Goal: Task Accomplishment & Management: Manage account settings

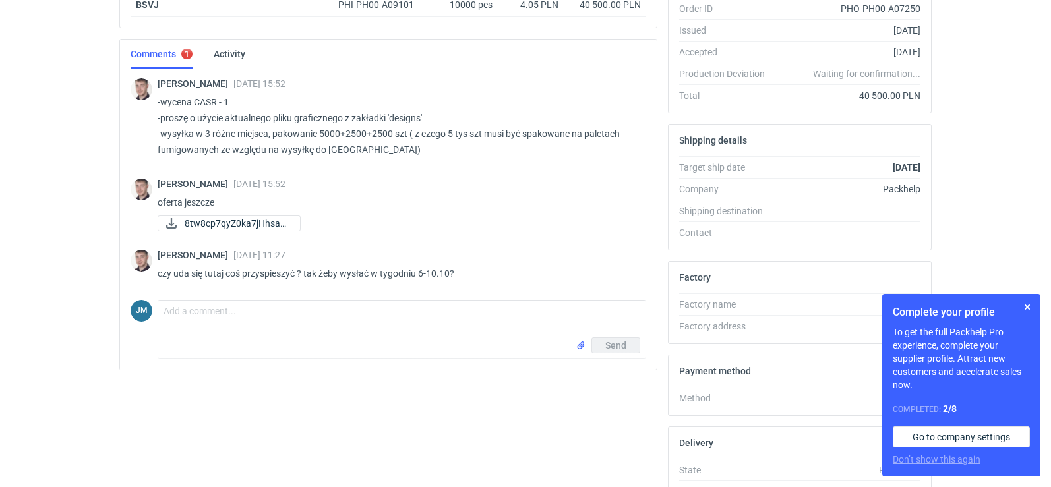
scroll to position [264, 0]
click at [292, 319] on textarea "Comment message" at bounding box center [401, 318] width 487 height 37
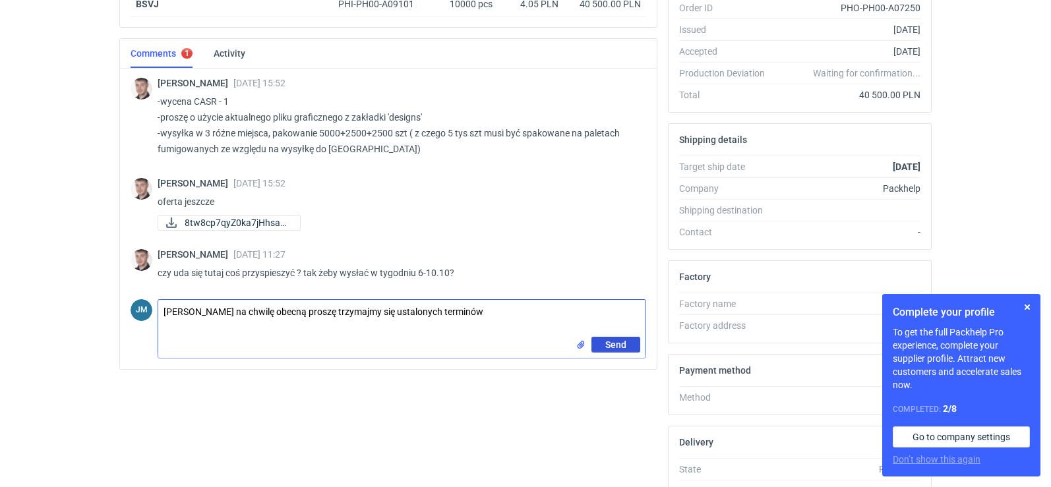
type textarea "Panie Macieju na chwilę obecną proszę trzymajmy się ustalonych terminów"
click at [598, 344] on button "Send" at bounding box center [616, 345] width 49 height 16
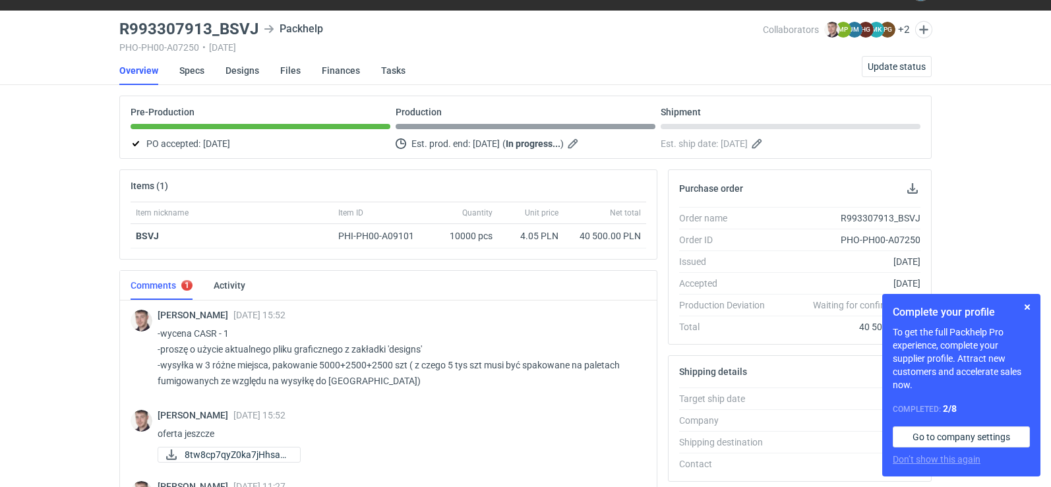
scroll to position [0, 0]
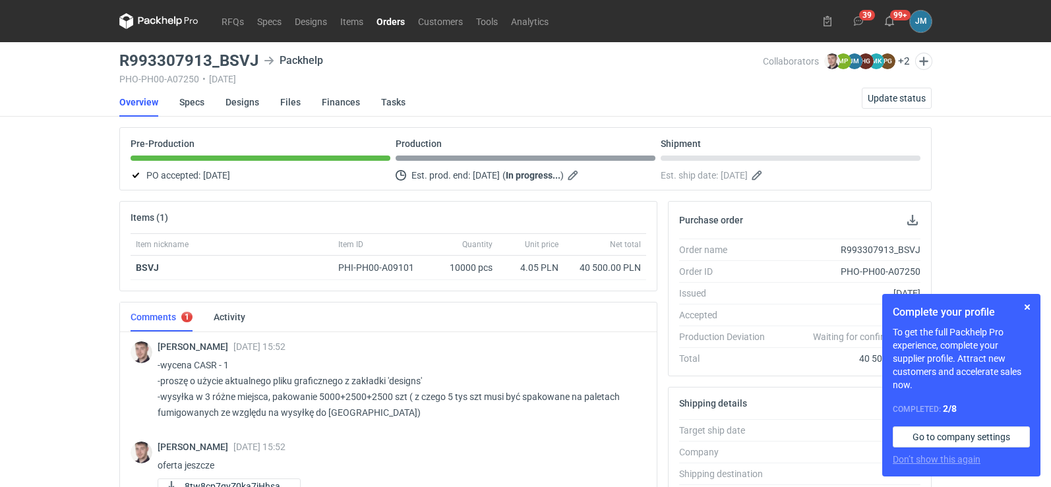
click at [173, 23] on icon at bounding box center [158, 21] width 79 height 16
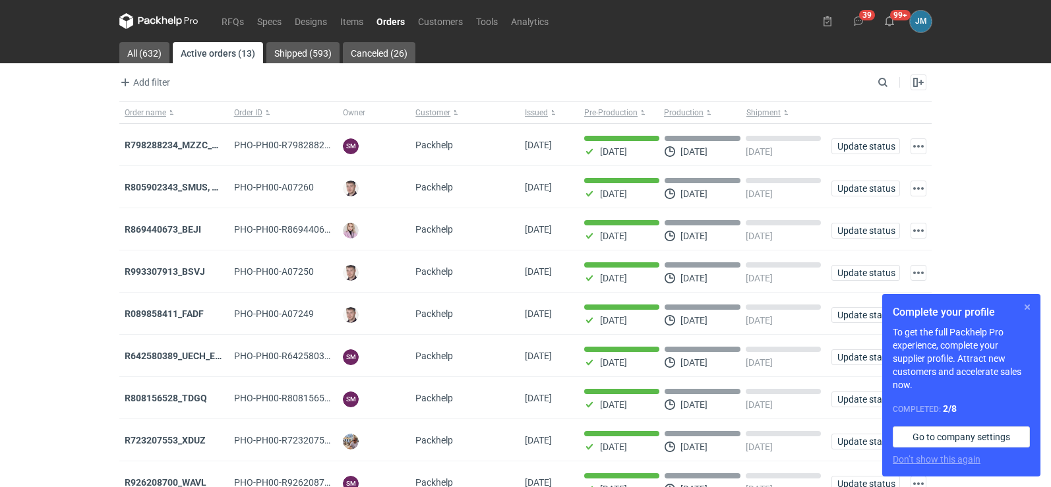
click at [1026, 303] on button "button" at bounding box center [1028, 307] width 16 height 16
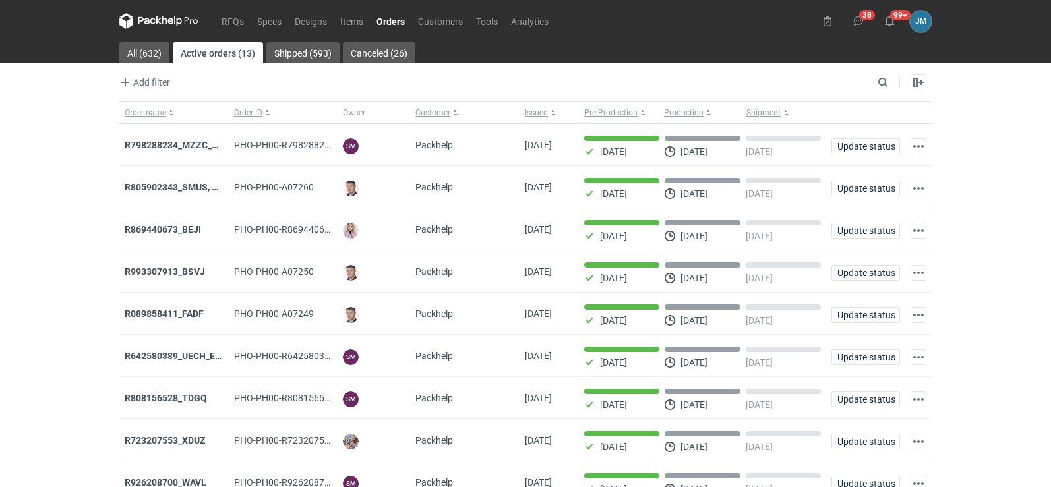
click at [159, 22] on icon at bounding box center [158, 20] width 5 height 8
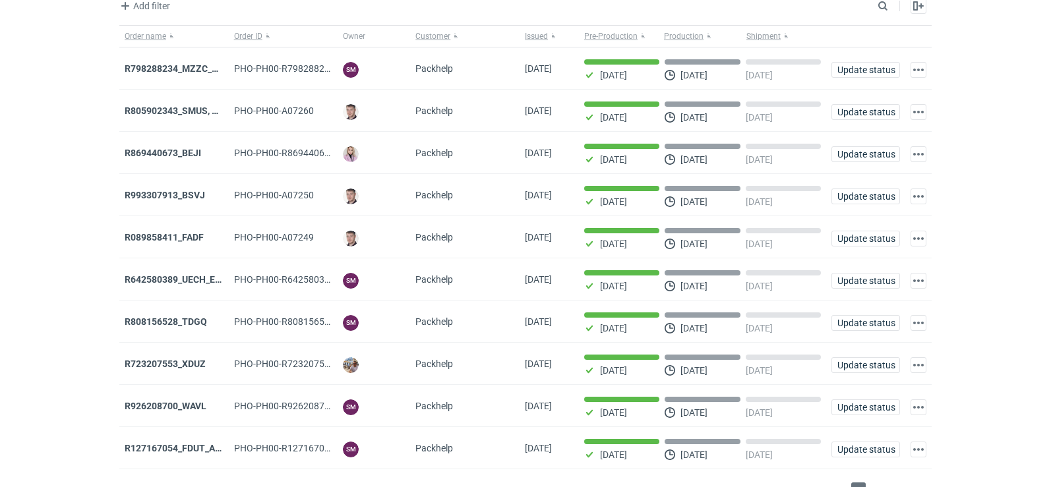
scroll to position [108, 0]
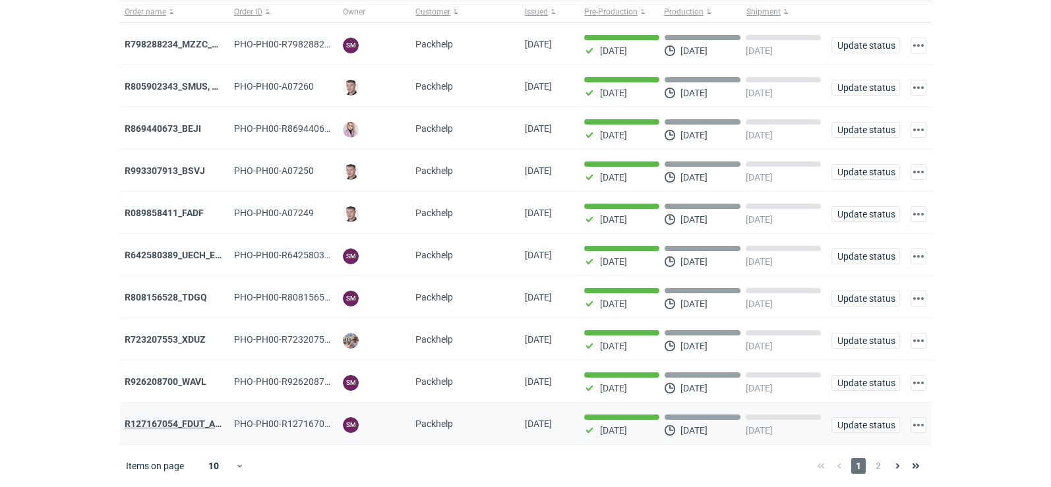
click at [162, 423] on strong "R127167054_FDUT_ACTL" at bounding box center [179, 424] width 108 height 11
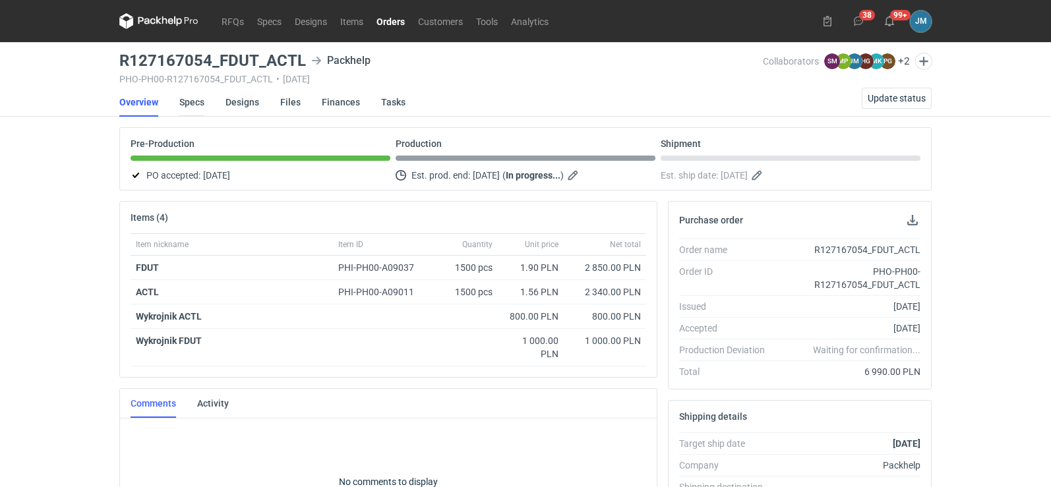
click at [191, 102] on link "Specs" at bounding box center [191, 102] width 25 height 29
drag, startPoint x: 304, startPoint y: 58, endPoint x: 115, endPoint y: 58, distance: 188.7
click at [115, 58] on main "R127167054_FDUT_ACTL Packhelp PHO-PH00-R127167054_FDUT_ACTL • 09/09/2025 Collab…" at bounding box center [525, 451] width 823 height 819
copy h3 "R127167054_FDUT_ACTL"
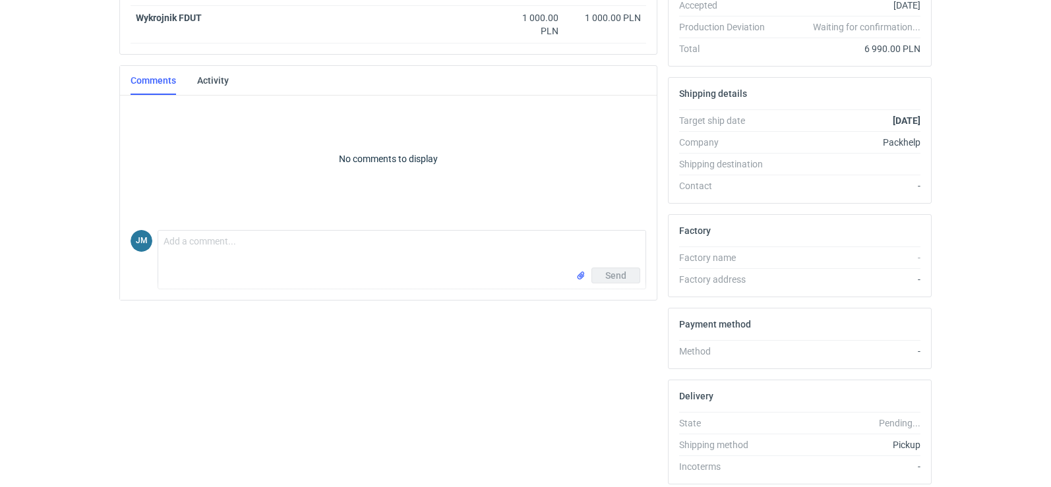
scroll to position [373, 0]
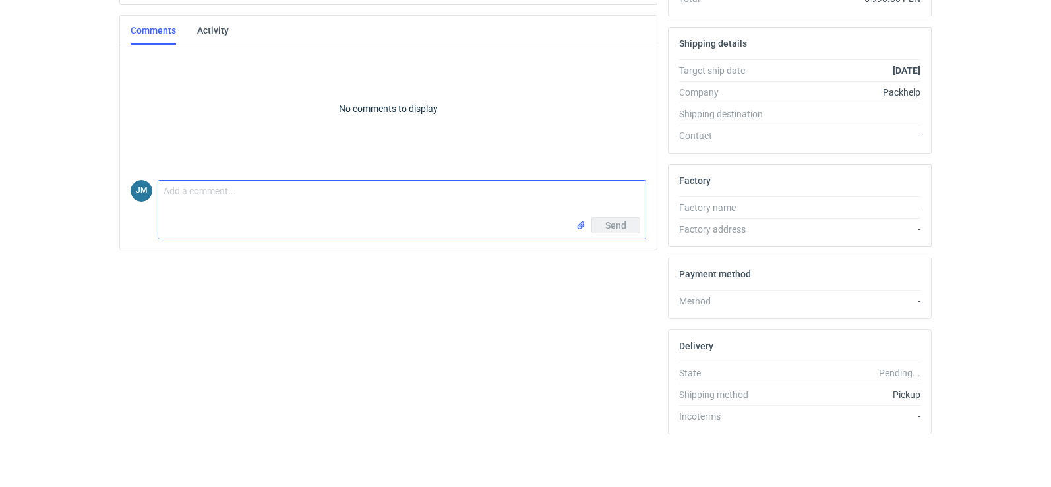
click at [580, 227] on input "file" at bounding box center [581, 226] width 11 height 14
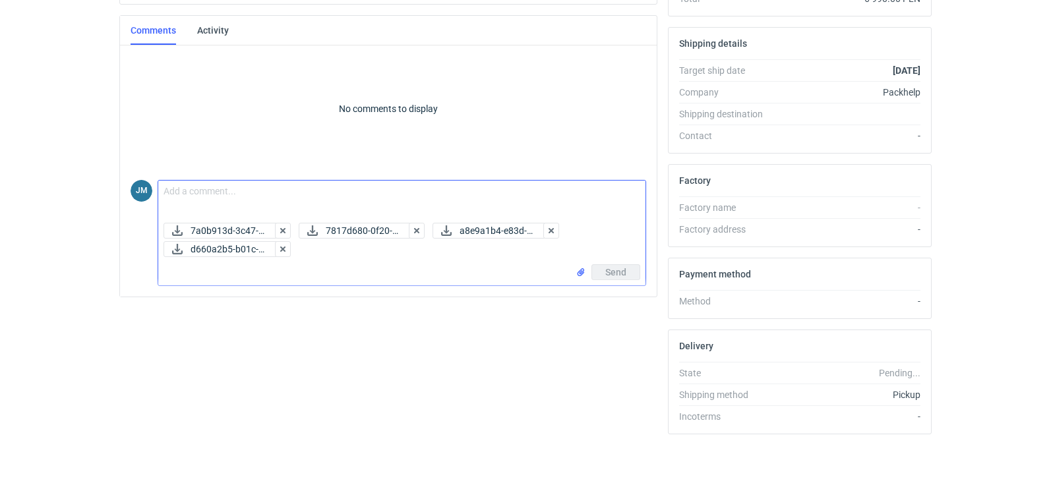
click at [297, 202] on textarea "Comment message" at bounding box center [401, 199] width 487 height 37
type textarea ":)"
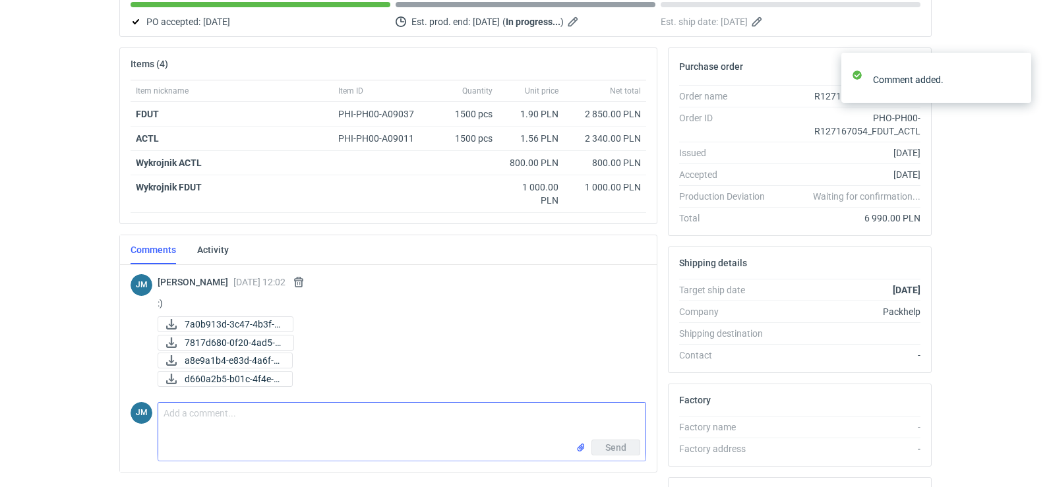
scroll to position [0, 0]
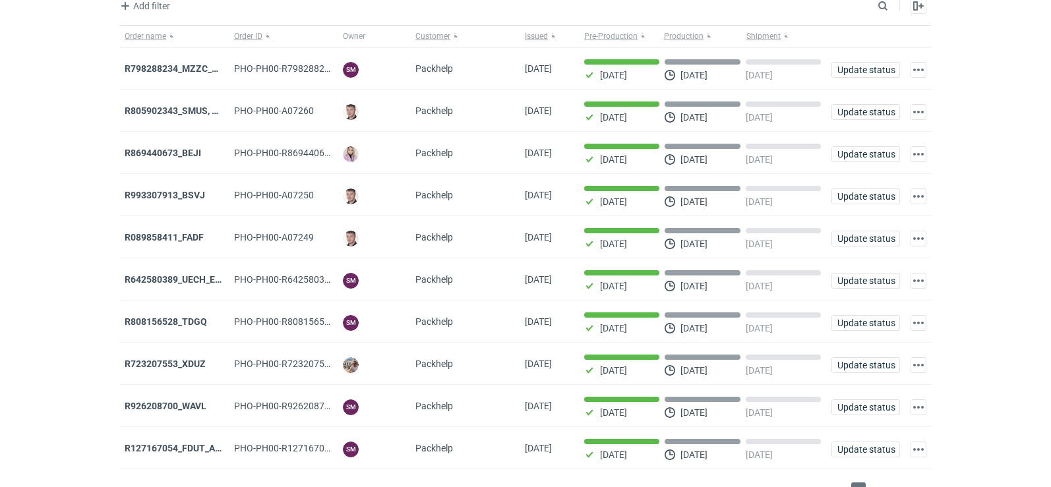
scroll to position [108, 0]
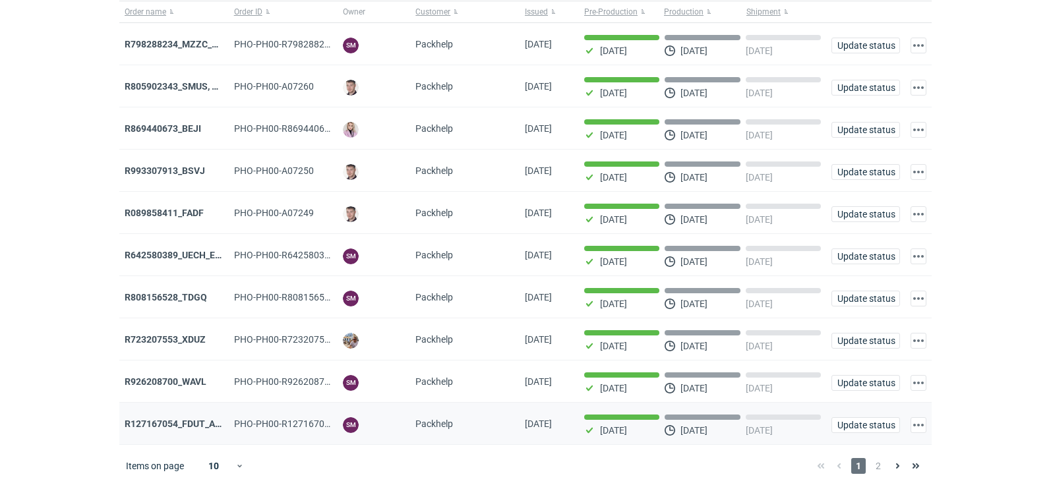
click at [139, 418] on div "R127167054_FDUT_ACTL" at bounding box center [174, 424] width 99 height 13
click at [139, 419] on strong "R127167054_FDUT_ACTL" at bounding box center [179, 424] width 108 height 11
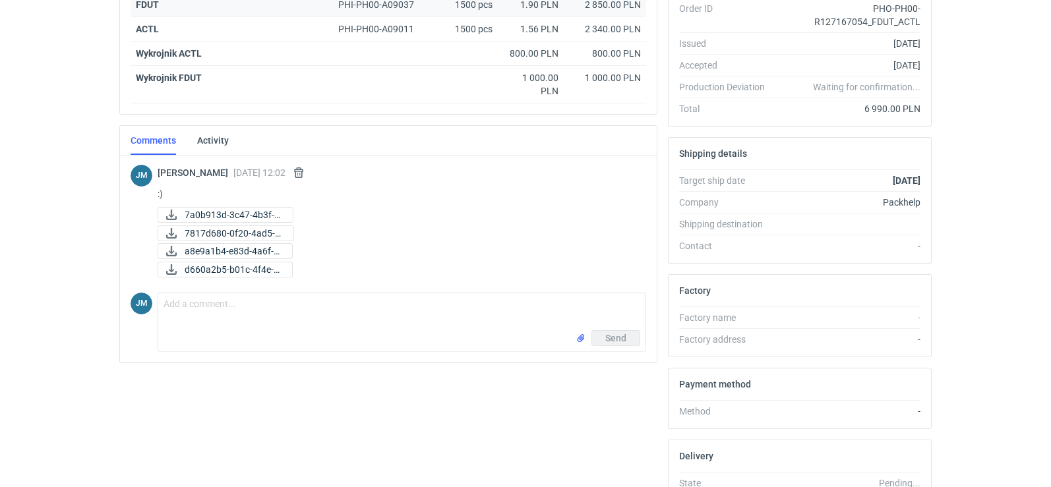
scroll to position [264, 0]
click at [239, 299] on textarea "Comment message" at bounding box center [401, 311] width 487 height 37
paste textarea "• Final palletization 1. palety 2. 4 szt 3. 1200x1000 4. 750 szt 5. 1700 h 6. 2…"
click at [582, 346] on input "file" at bounding box center [581, 347] width 11 height 14
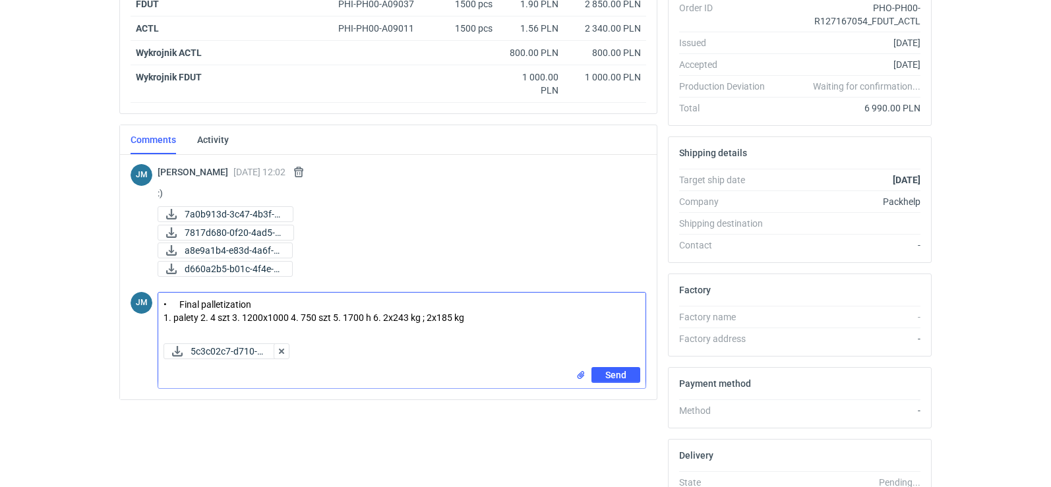
click at [228, 319] on textarea "• Final palletization 1. palety 2. 4 szt 3. 1200x1000 4. 750 szt 5. 1700 h 6. 2…" at bounding box center [401, 316] width 487 height 46
click at [232, 318] on textarea "• Final palletization 1. palety 2. 4 szt 3. 1200x1000 4. 750 szt 5. 1700 h 6. 2…" at bounding box center [401, 316] width 487 height 46
type textarea "• Final palletization 1. palety 2. 4 szt palet 3. 1200x1000 4. 750 szt 5. 1700 …"
click at [598, 375] on button "Send" at bounding box center [616, 375] width 49 height 16
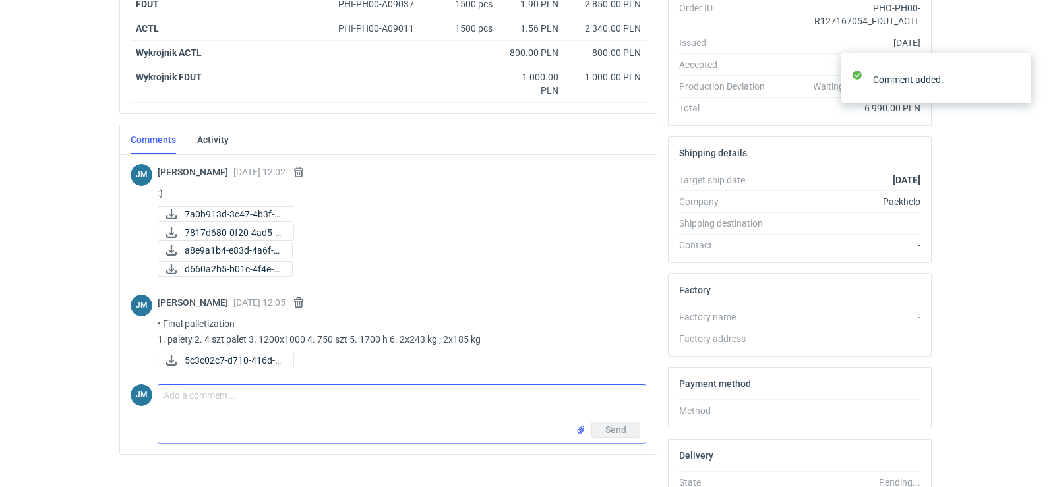
scroll to position [0, 0]
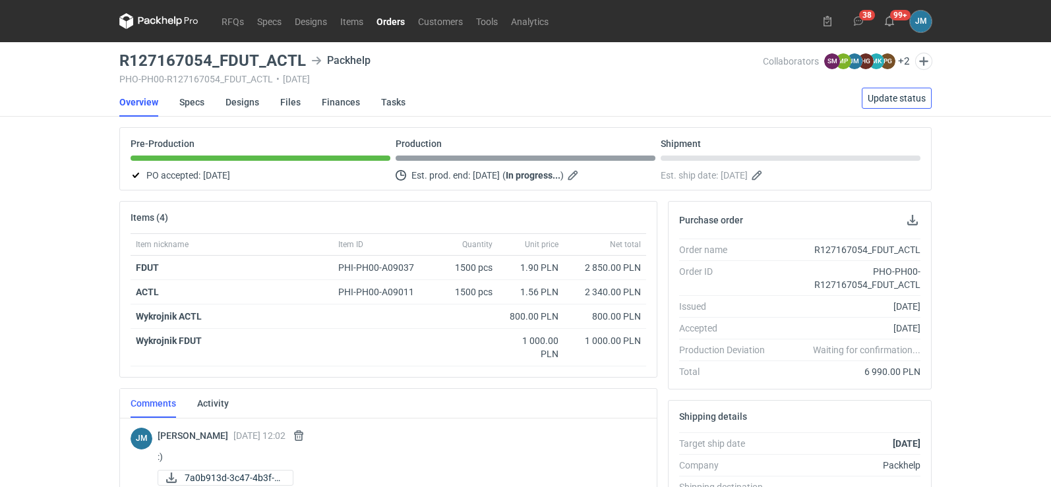
click at [896, 94] on span "Update status" at bounding box center [897, 98] width 58 height 9
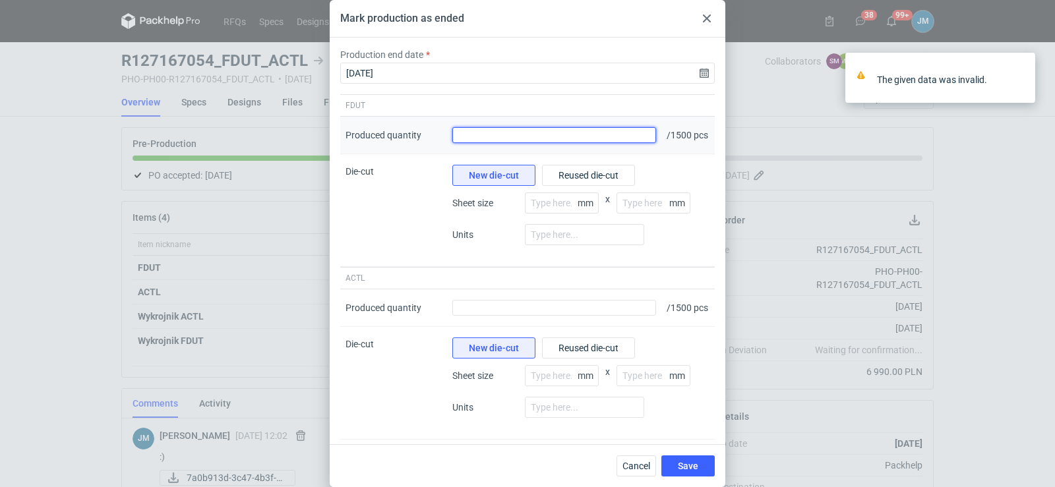
click at [542, 143] on input "Produced quantity" at bounding box center [555, 135] width 204 height 16
type input "1500"
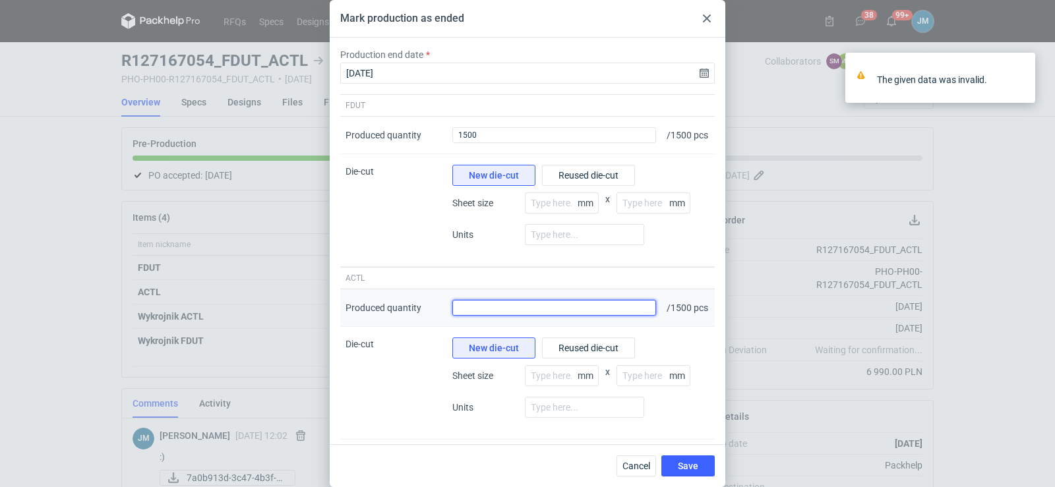
click at [503, 316] on input "Produced quantity" at bounding box center [555, 308] width 204 height 16
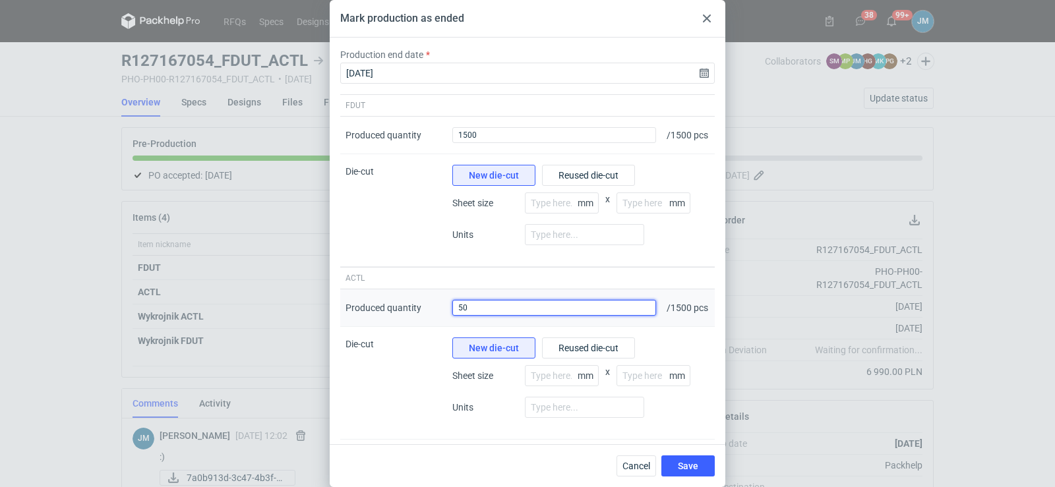
type input "5"
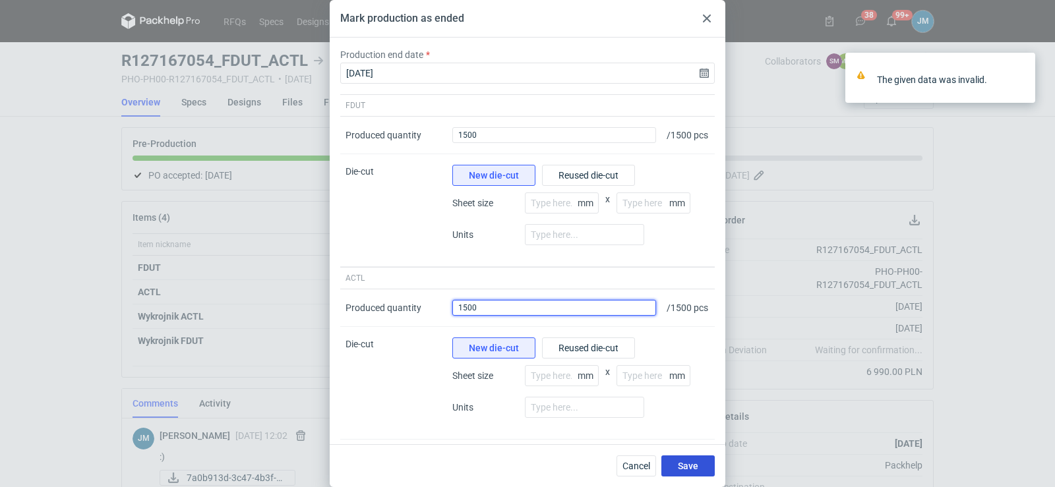
type input "1500"
click at [697, 463] on span "Save" at bounding box center [688, 466] width 20 height 9
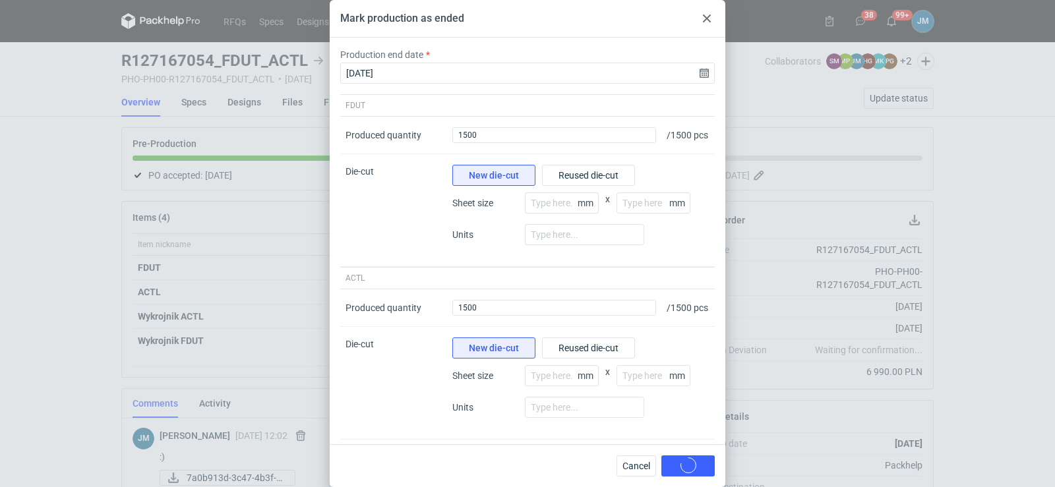
click at [83, 321] on div "Mark production as ended Production end date 2025-09-23 FDUT Produced quantity …" at bounding box center [527, 243] width 1055 height 487
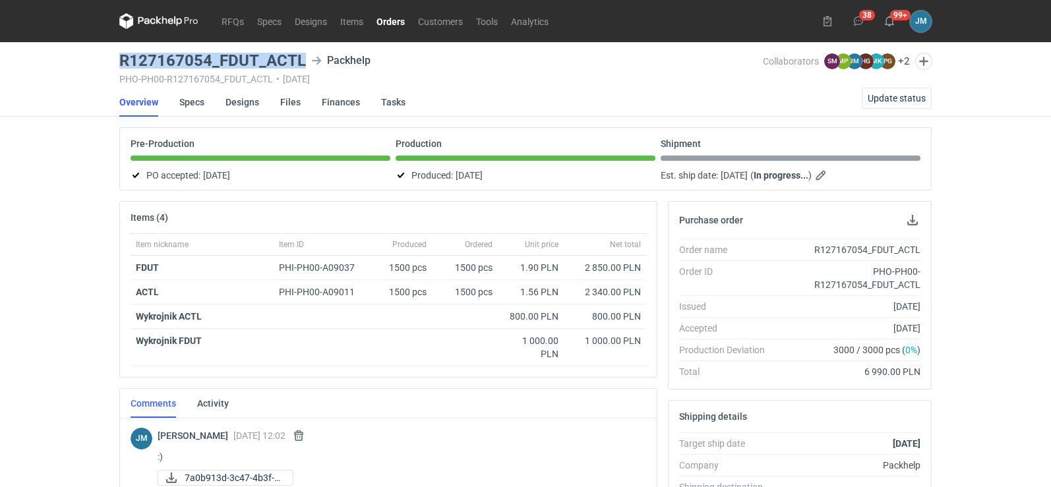
drag, startPoint x: 285, startPoint y: 61, endPoint x: 113, endPoint y: 61, distance: 172.2
click at [113, 61] on div "RFQs Specs Designs Items Orders Customers Tools Analytics 38 99+ JM Joanna Myśl…" at bounding box center [525, 243] width 1051 height 487
copy h3 "R127167054_FDUT_ACTL"
click at [144, 18] on icon at bounding box center [158, 21] width 79 height 16
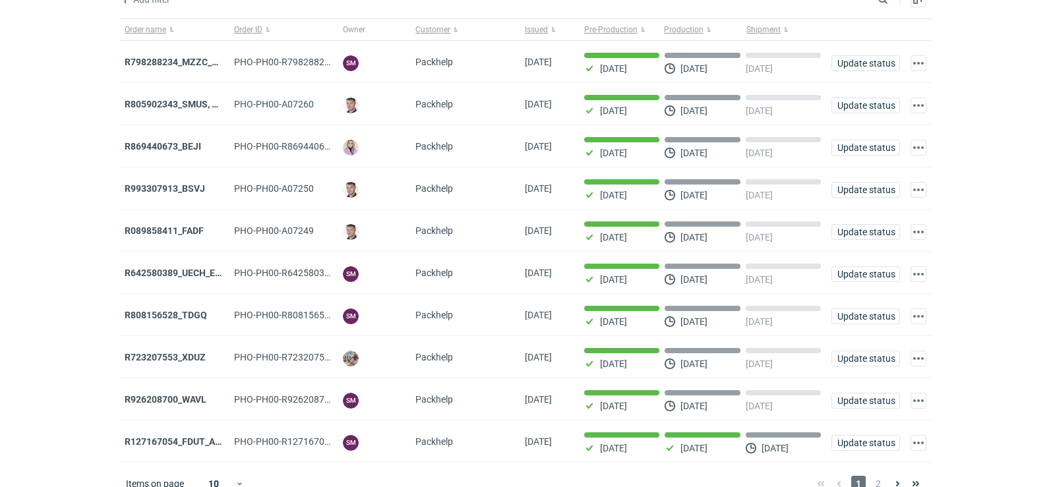
scroll to position [108, 0]
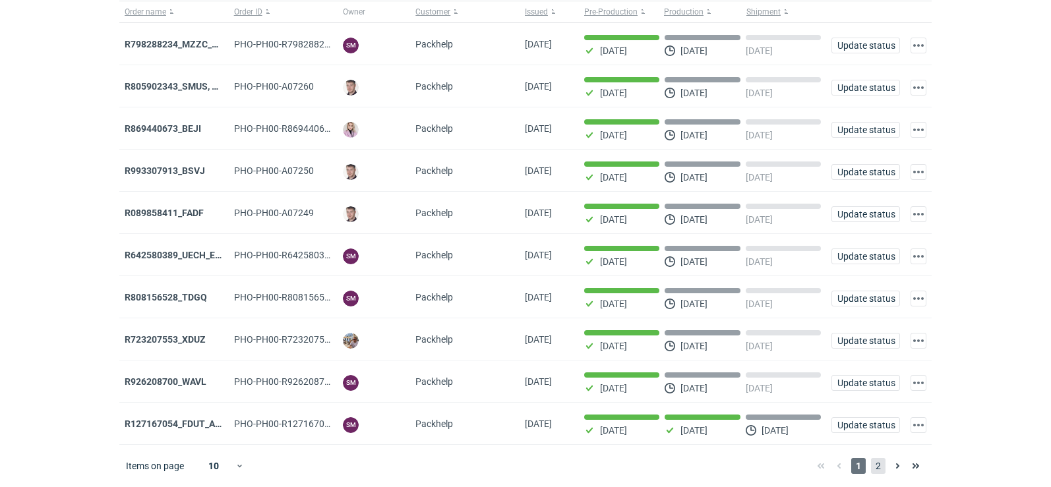
click at [883, 467] on span "2" at bounding box center [878, 466] width 15 height 16
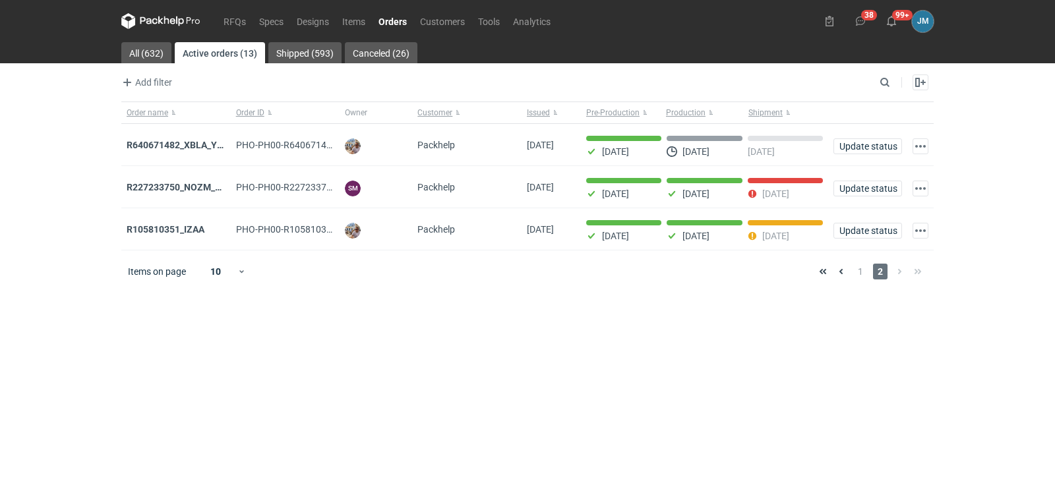
click at [158, 21] on icon at bounding box center [160, 21] width 79 height 16
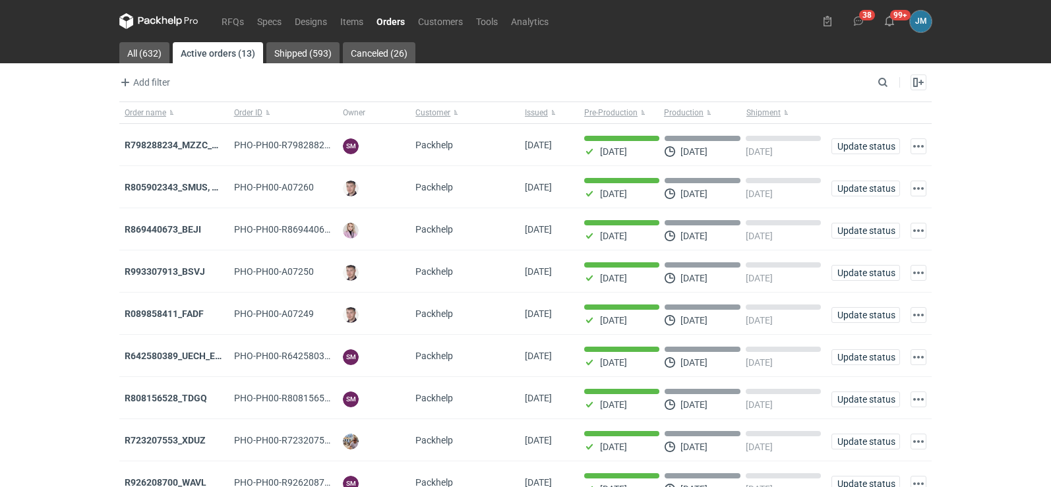
click at [160, 18] on icon at bounding box center [158, 20] width 5 height 8
click at [152, 16] on icon at bounding box center [158, 21] width 79 height 16
click at [184, 21] on icon at bounding box center [158, 21] width 79 height 16
click at [166, 22] on icon at bounding box center [158, 21] width 79 height 16
click at [144, 27] on icon at bounding box center [158, 21] width 79 height 16
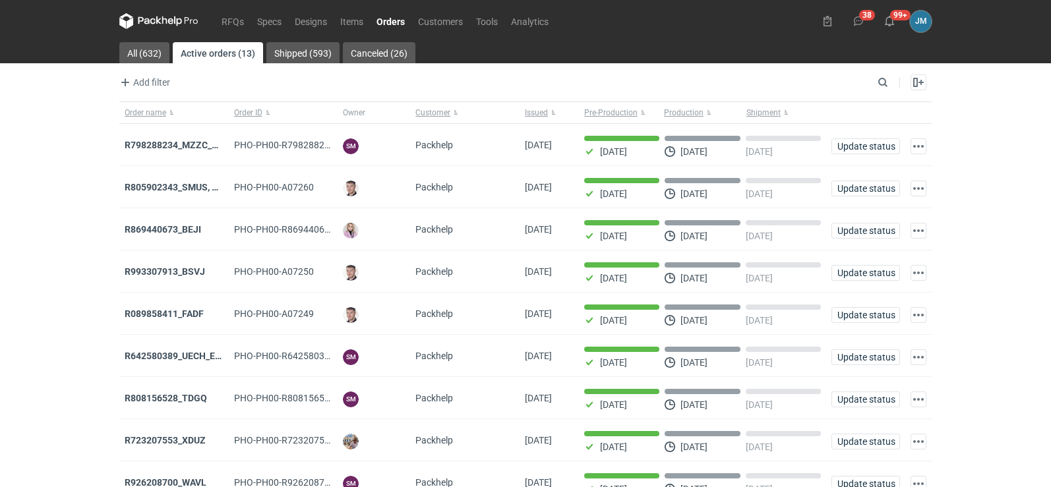
click at [160, 28] on icon at bounding box center [158, 21] width 79 height 16
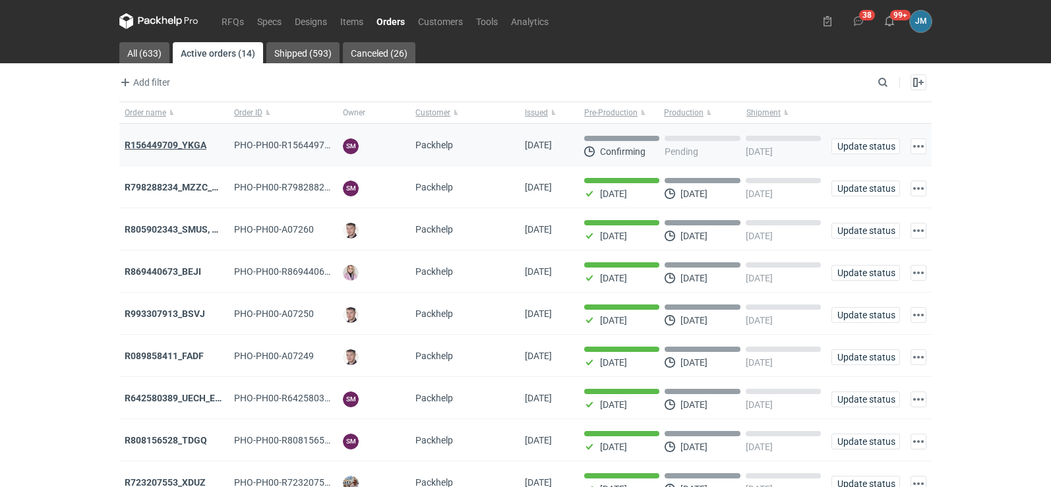
click at [171, 142] on strong "R156449709_YKGA" at bounding box center [166, 145] width 82 height 11
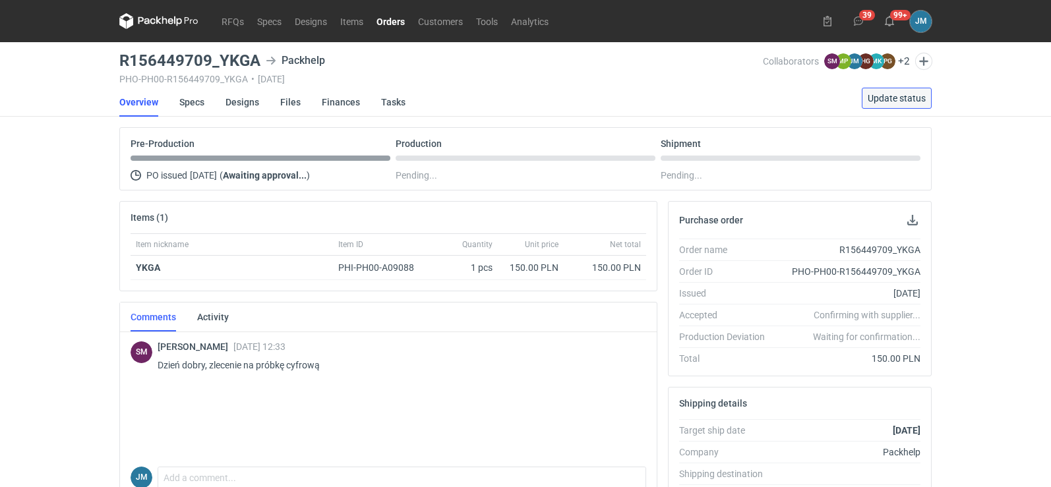
click at [890, 94] on span "Update status" at bounding box center [897, 98] width 58 height 9
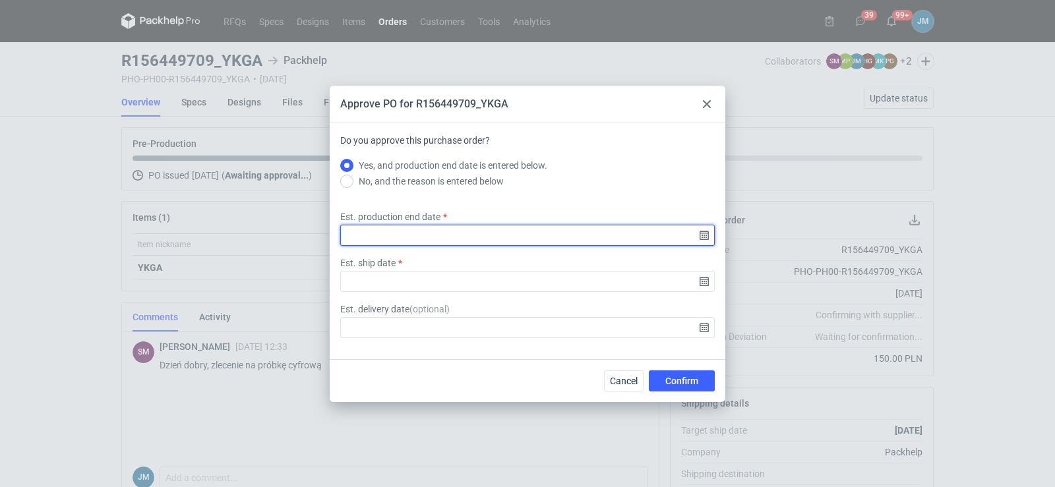
click at [703, 243] on input "Est. production end date" at bounding box center [527, 235] width 375 height 21
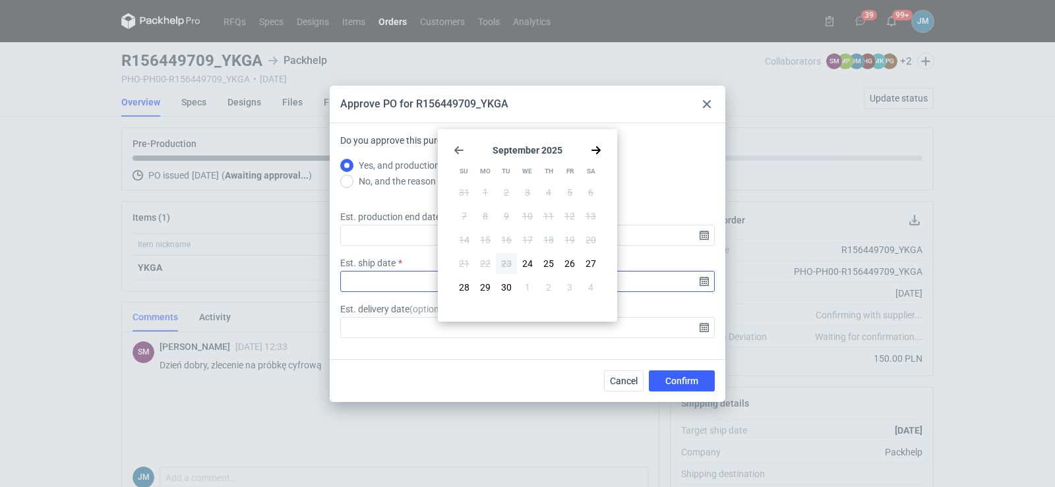
click at [507, 284] on span "30" at bounding box center [506, 287] width 11 height 13
type input "2025-09-30"
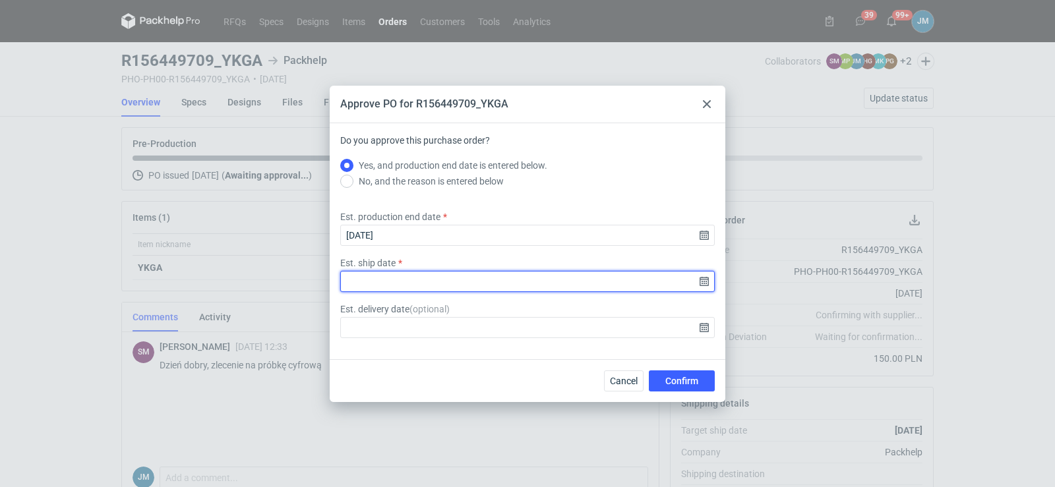
click at [708, 289] on input "Est. ship date" at bounding box center [527, 281] width 375 height 21
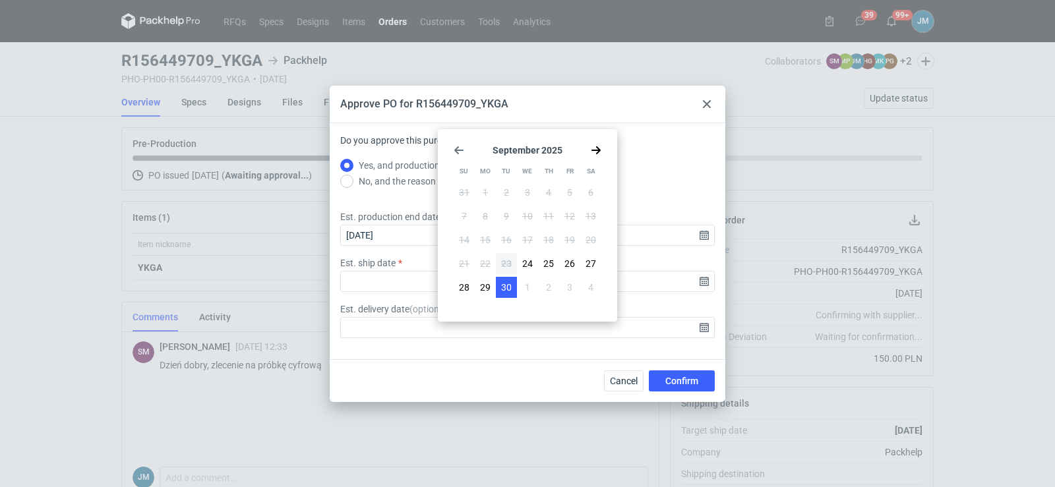
click at [510, 284] on span "30" at bounding box center [506, 287] width 11 height 13
type input "2025-09-30"
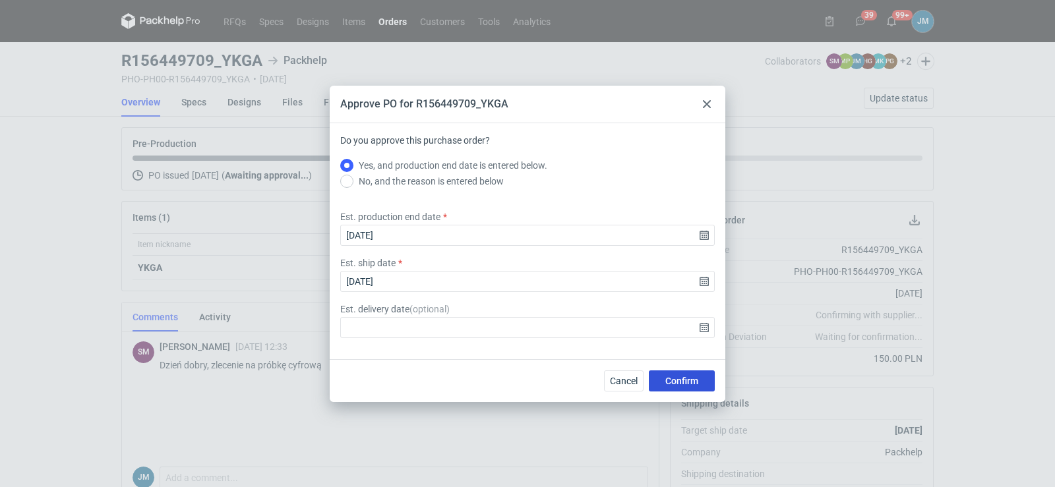
click at [676, 377] on span "Confirm" at bounding box center [682, 381] width 33 height 9
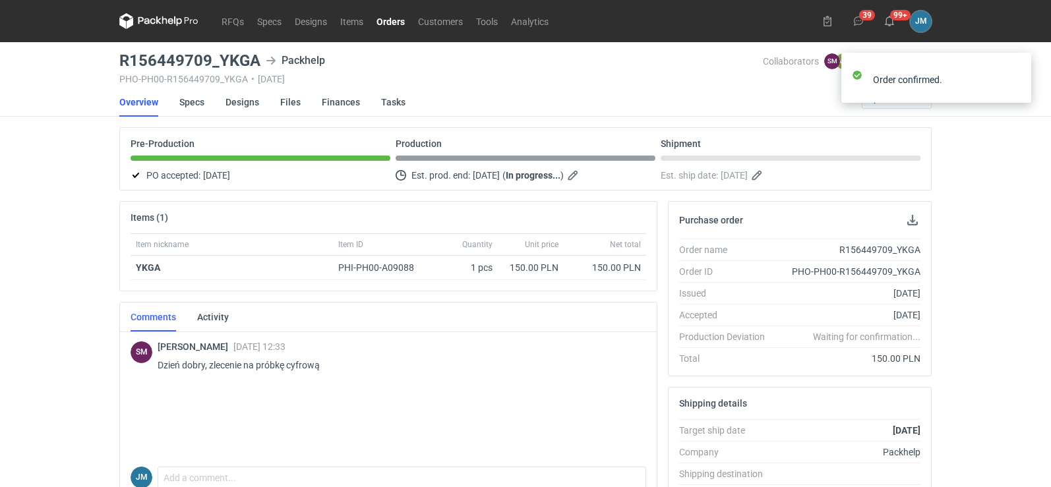
click at [86, 206] on div "RFQs Specs Designs Items Orders Customers Tools Analytics 39 99+ JM Joanna Myśl…" at bounding box center [525, 243] width 1051 height 487
click at [189, 102] on link "Specs" at bounding box center [191, 102] width 25 height 29
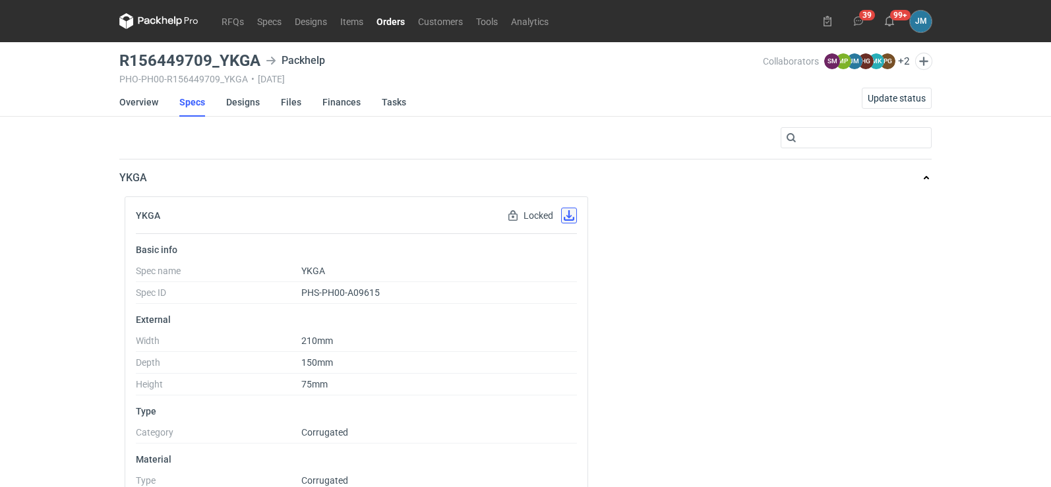
click at [569, 216] on button "button" at bounding box center [569, 216] width 16 height 16
click at [245, 102] on link "Designs" at bounding box center [243, 102] width 34 height 29
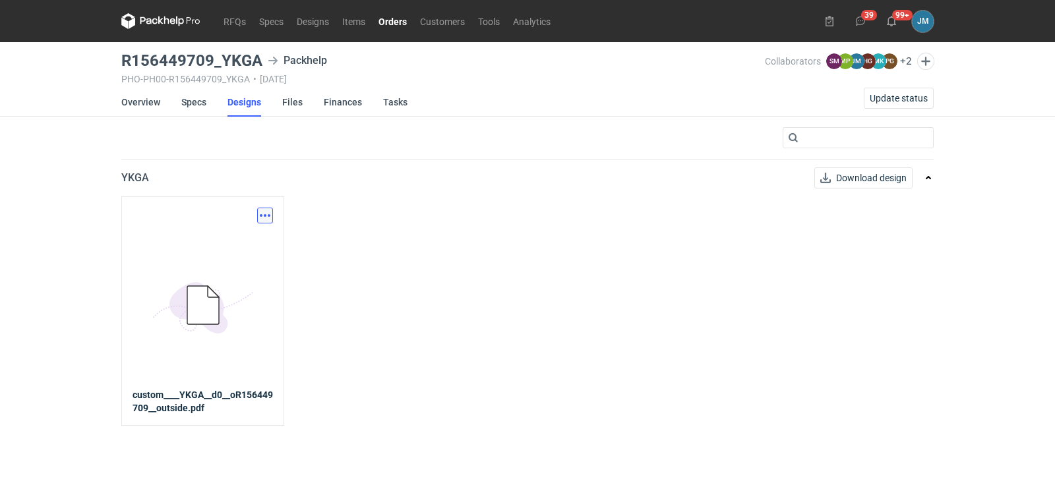
click at [268, 213] on button "button" at bounding box center [265, 216] width 16 height 16
click at [249, 240] on link "Download design part" at bounding box center [206, 244] width 121 height 21
click at [263, 217] on button "button" at bounding box center [265, 216] width 16 height 16
click at [216, 247] on link "Download design part" at bounding box center [206, 244] width 121 height 21
click at [286, 99] on link "Files" at bounding box center [292, 102] width 20 height 29
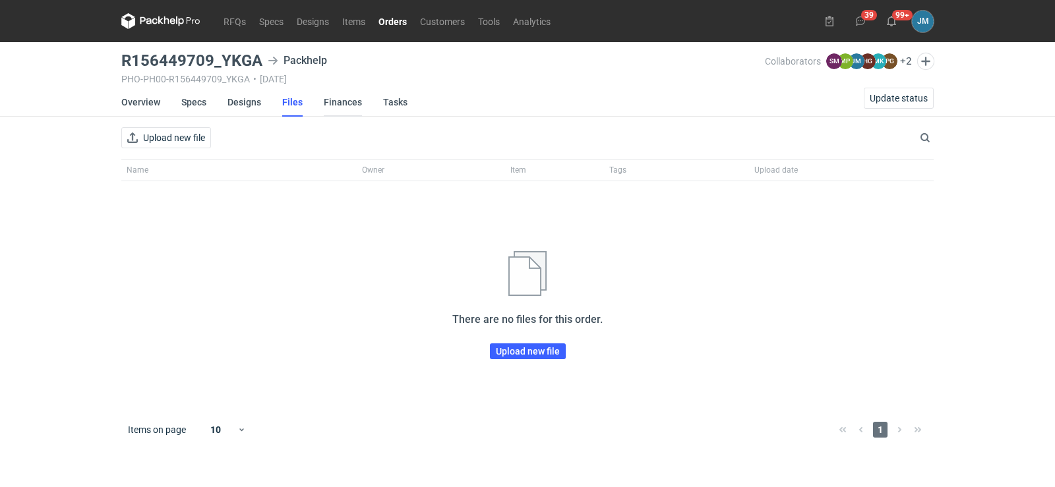
click at [350, 103] on link "Finances" at bounding box center [343, 102] width 38 height 29
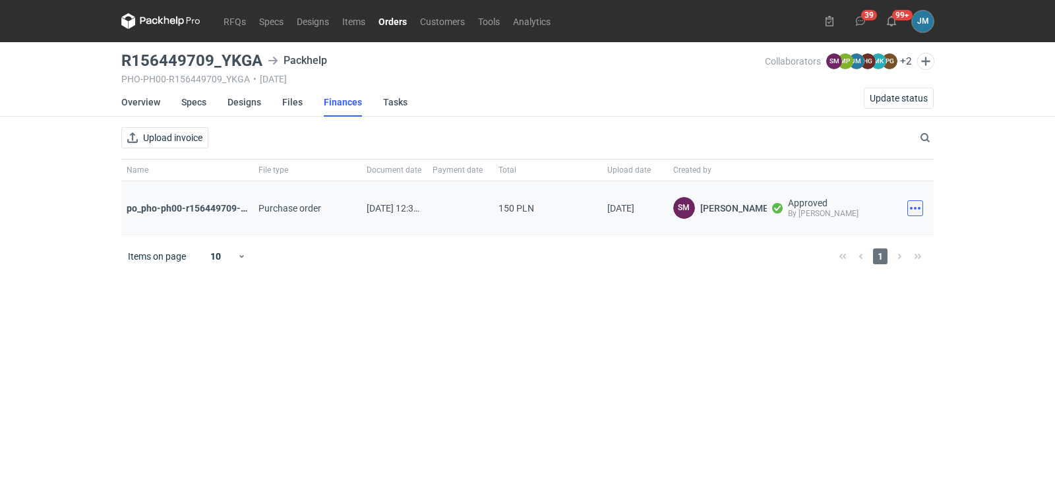
click at [921, 214] on button "button" at bounding box center [916, 209] width 16 height 16
click at [870, 238] on button "Download" at bounding box center [857, 237] width 121 height 21
click at [157, 22] on icon at bounding box center [149, 20] width 17 height 7
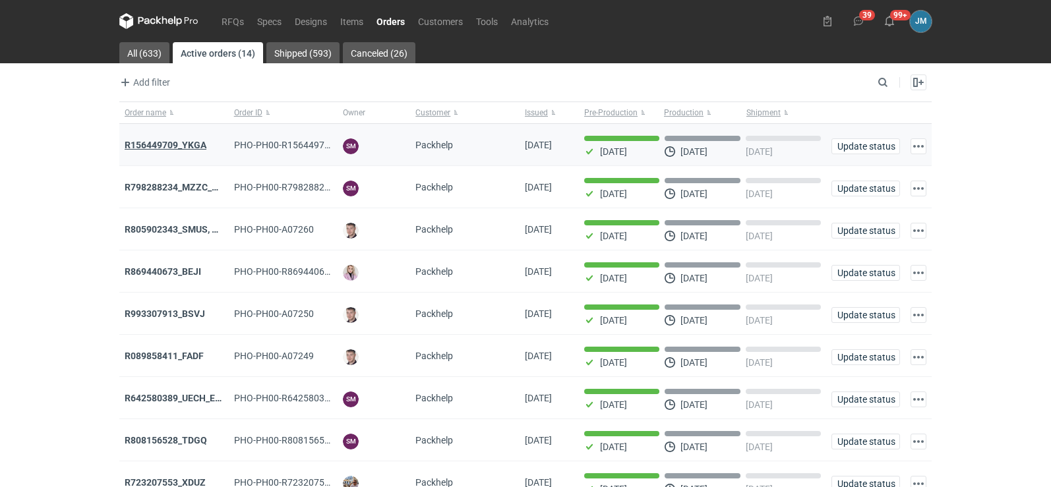
click at [147, 146] on strong "R156449709_YKGA" at bounding box center [166, 145] width 82 height 11
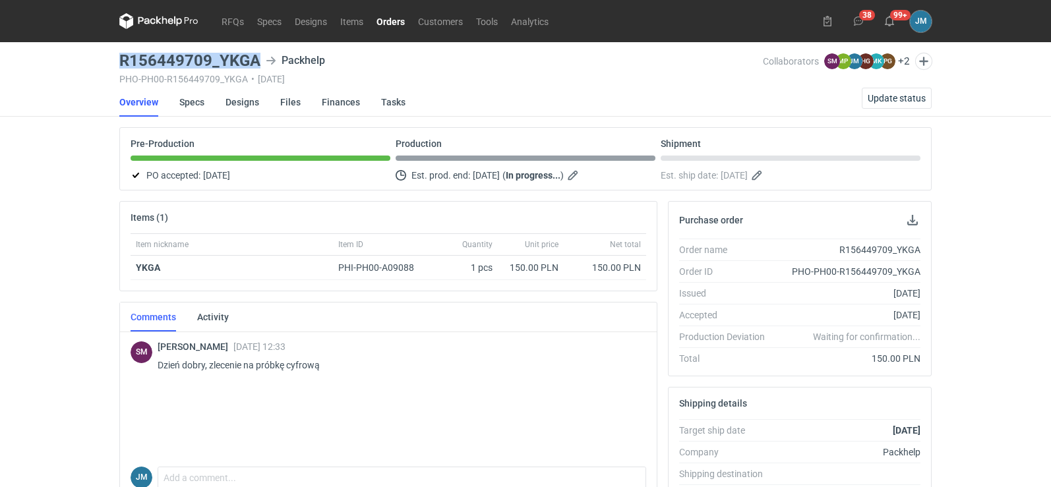
drag, startPoint x: 260, startPoint y: 55, endPoint x: 119, endPoint y: 51, distance: 140.5
click at [119, 51] on main "R156449709_YKGA Packhelp PHO-PH00-R156449709_YKGA • 23/09/2025 Collaborators SM…" at bounding box center [525, 444] width 823 height 805
copy h3 "R156449709_YKGA"
click at [68, 317] on div "RFQs Specs Designs Items Orders Customers Tools Analytics 38 99+ JM Joanna Myśl…" at bounding box center [525, 243] width 1051 height 487
click at [146, 18] on icon at bounding box center [147, 20] width 17 height 7
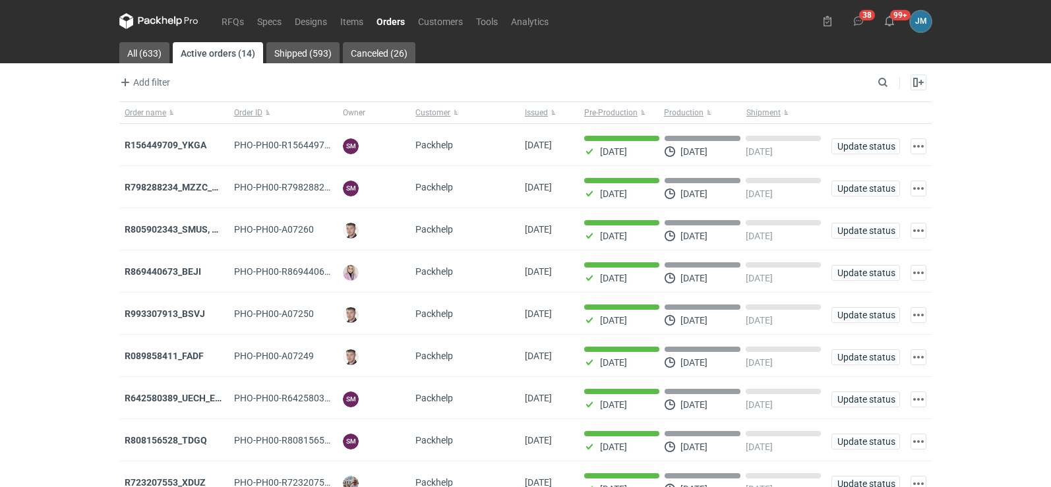
click at [142, 26] on icon at bounding box center [158, 21] width 79 height 16
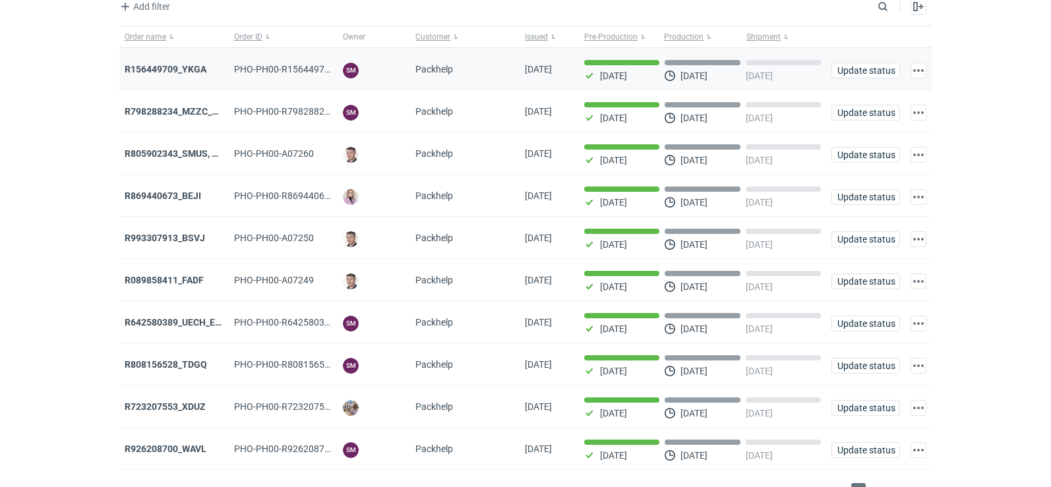
scroll to position [108, 0]
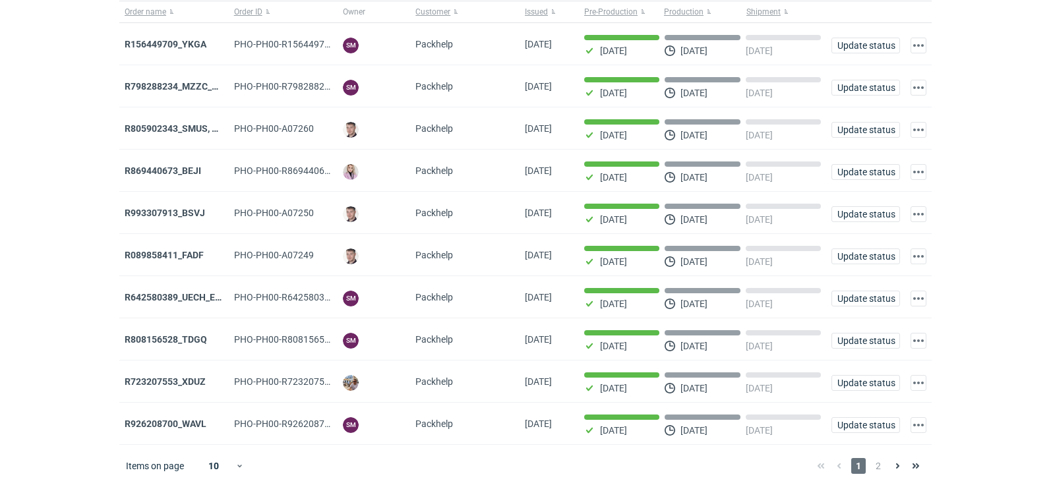
click at [881, 468] on span "2" at bounding box center [878, 466] width 15 height 16
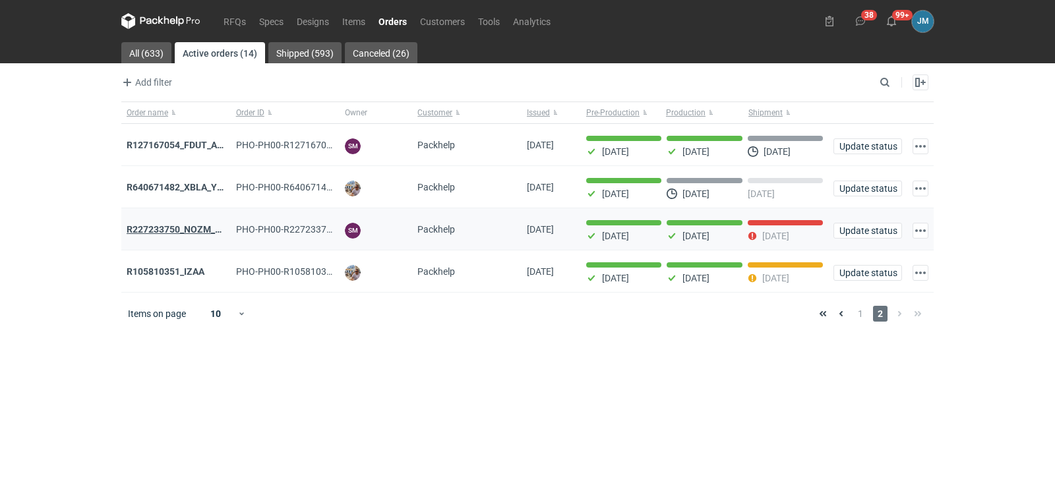
click at [191, 234] on strong "R227233750_NOZM_V1" at bounding box center [177, 229] width 100 height 11
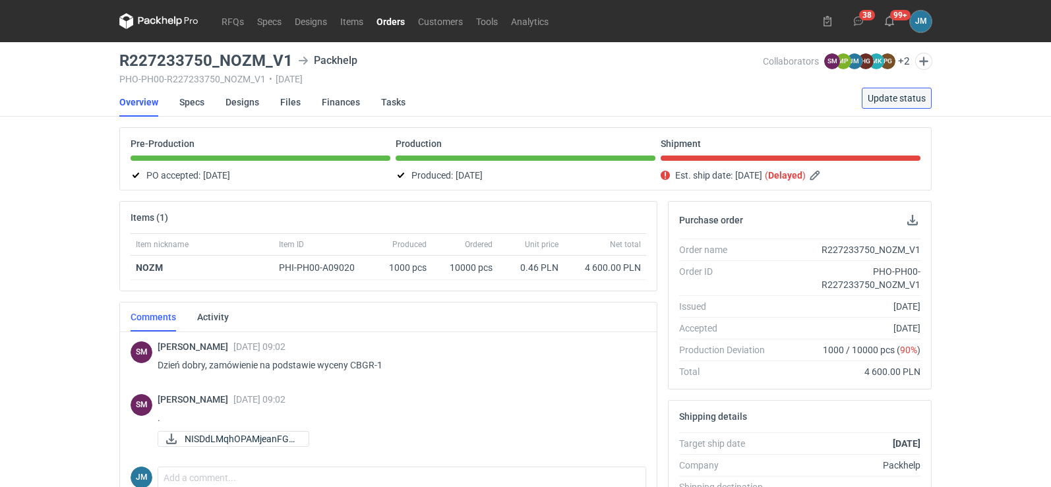
click at [878, 94] on span "Update status" at bounding box center [897, 98] width 58 height 9
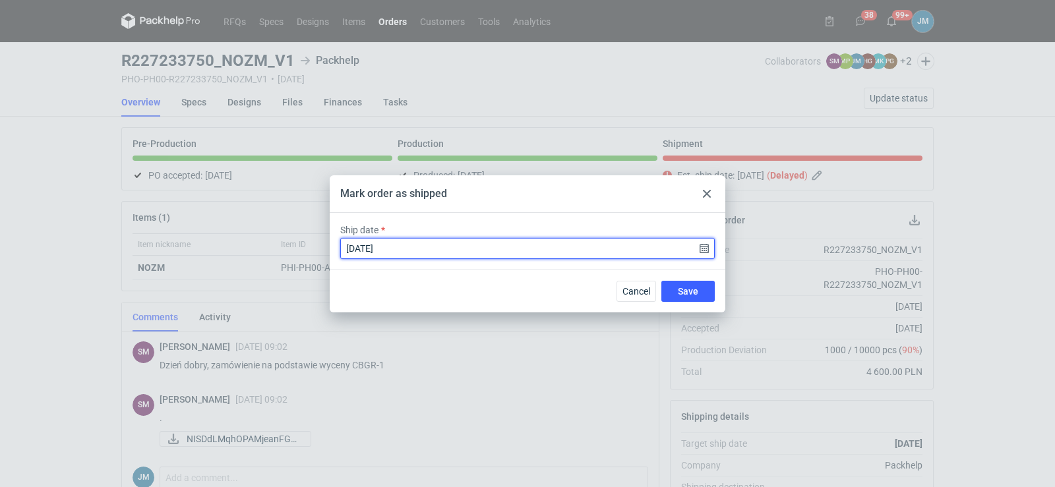
click at [578, 248] on input "2025-09-22" at bounding box center [527, 248] width 375 height 21
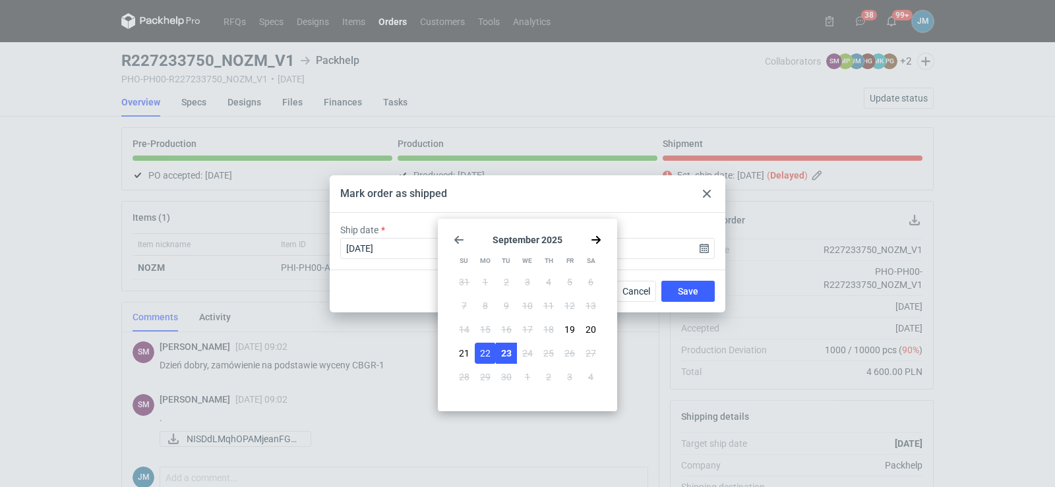
click at [508, 352] on span "23" at bounding box center [506, 353] width 11 height 13
type input "2025-09-23"
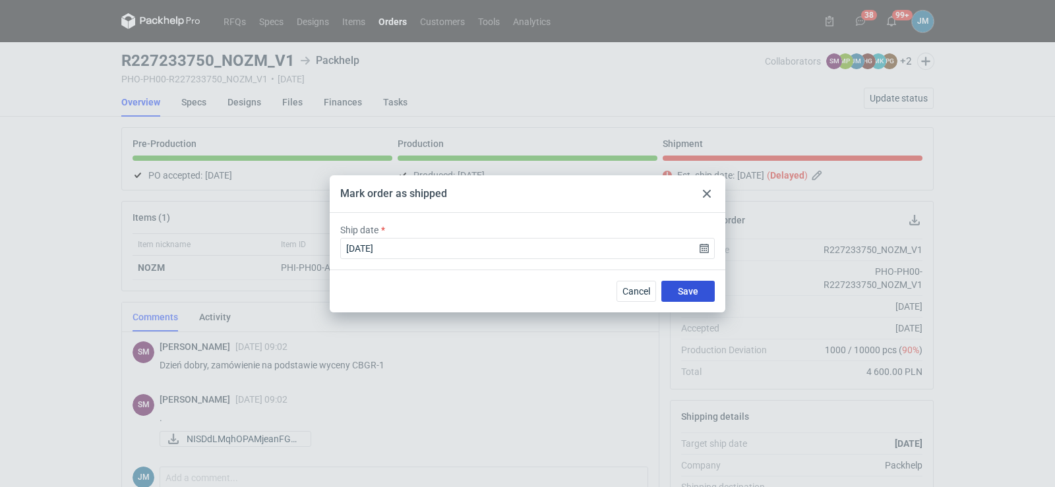
click at [677, 296] on button "Save" at bounding box center [688, 291] width 53 height 21
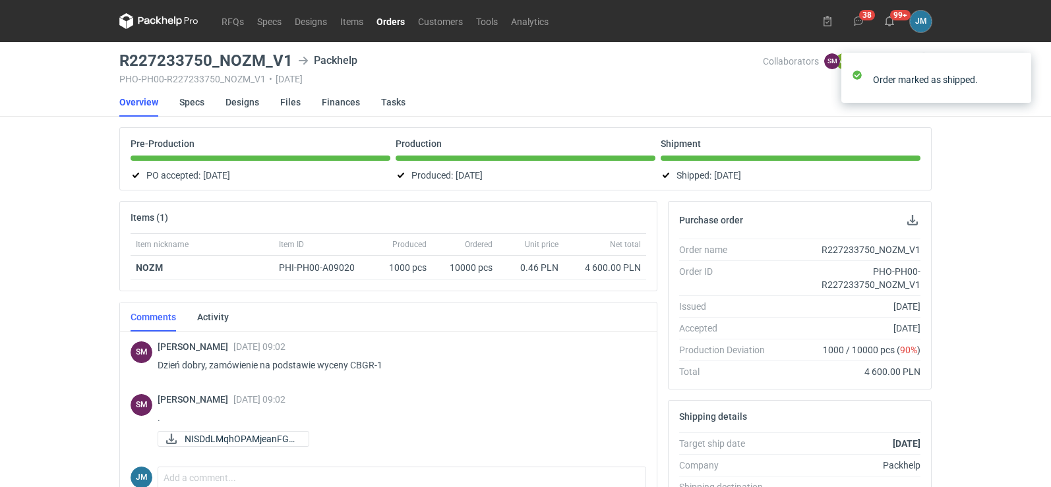
click at [173, 18] on icon at bounding box center [158, 21] width 79 height 16
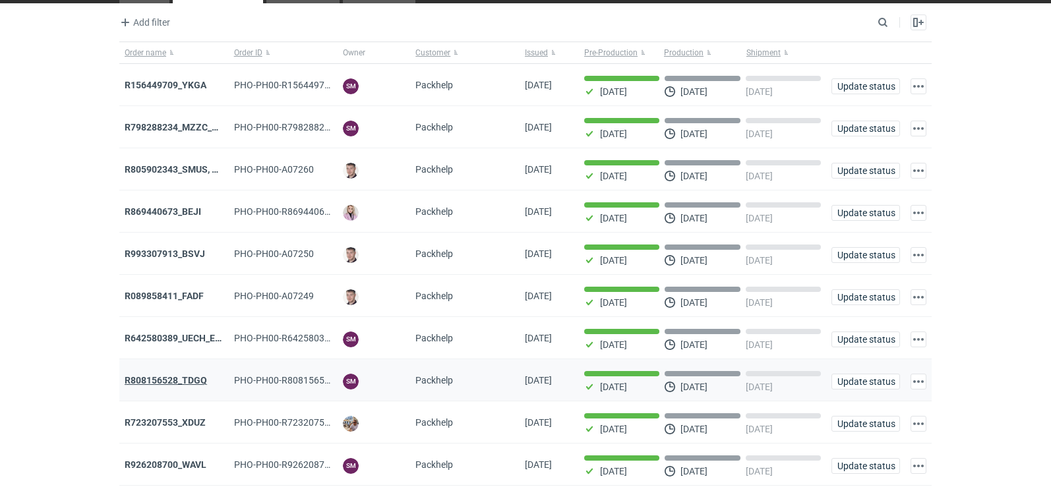
scroll to position [108, 0]
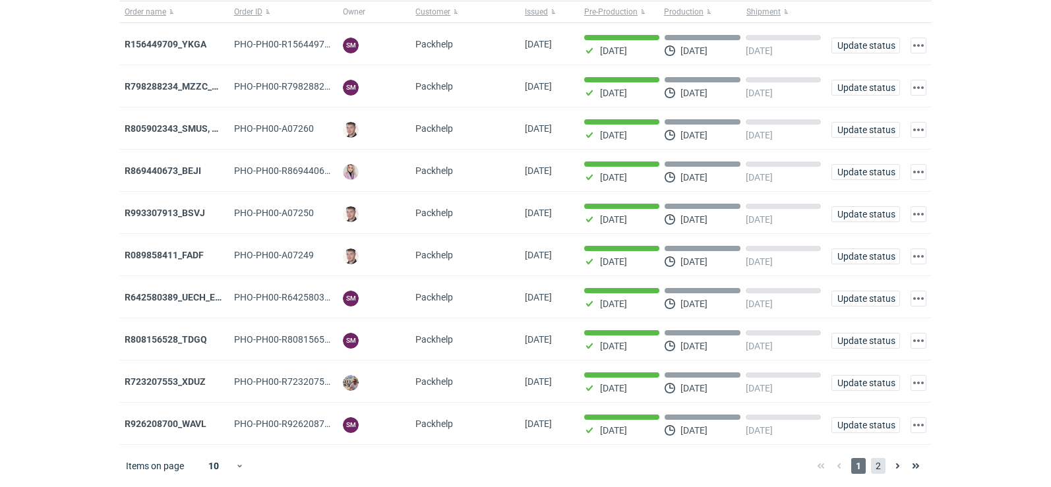
click at [882, 466] on span "2" at bounding box center [878, 466] width 15 height 16
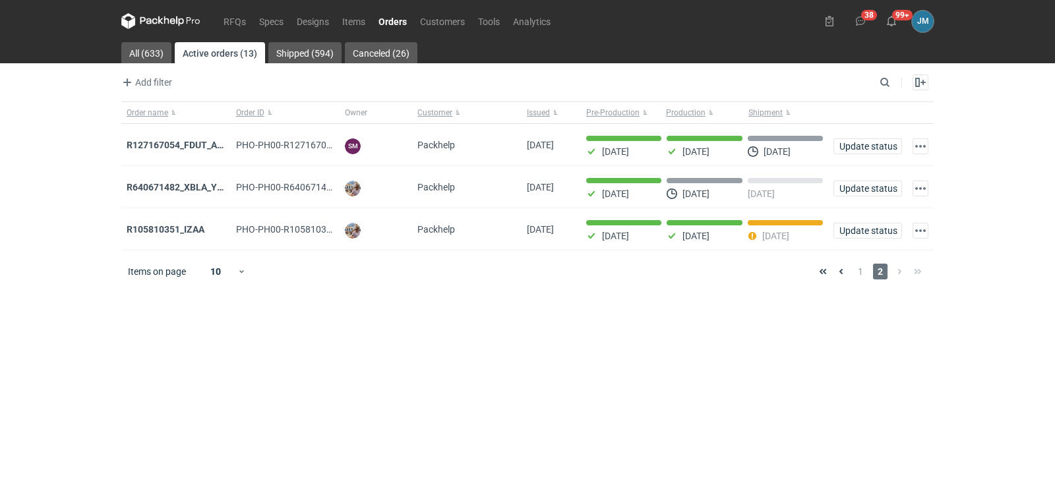
click at [156, 17] on icon at bounding box center [160, 21] width 79 height 16
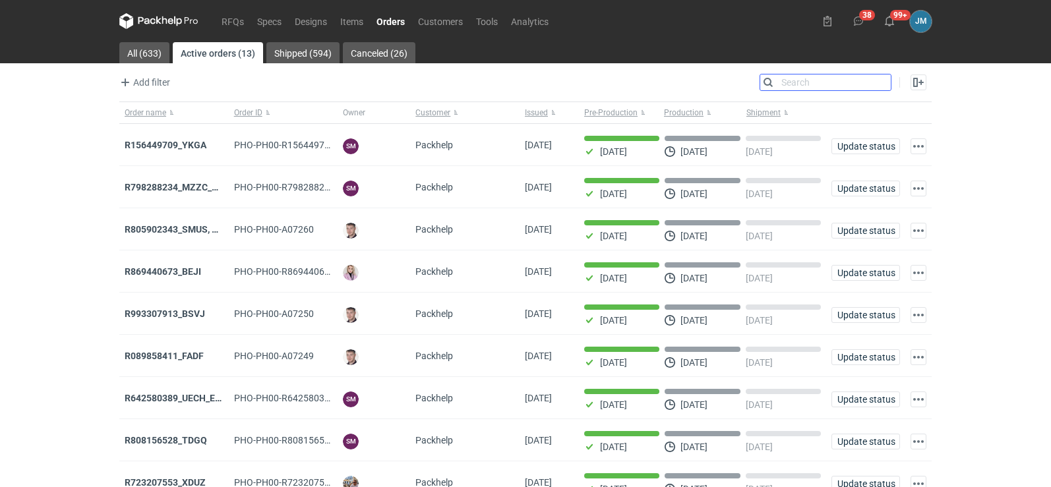
click at [884, 83] on input "Search" at bounding box center [826, 83] width 131 height 16
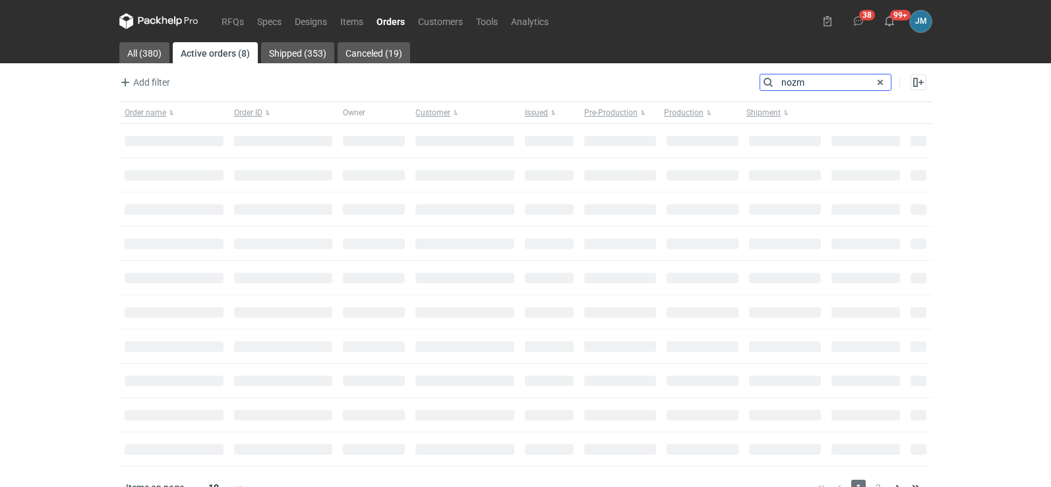
type input "nozm"
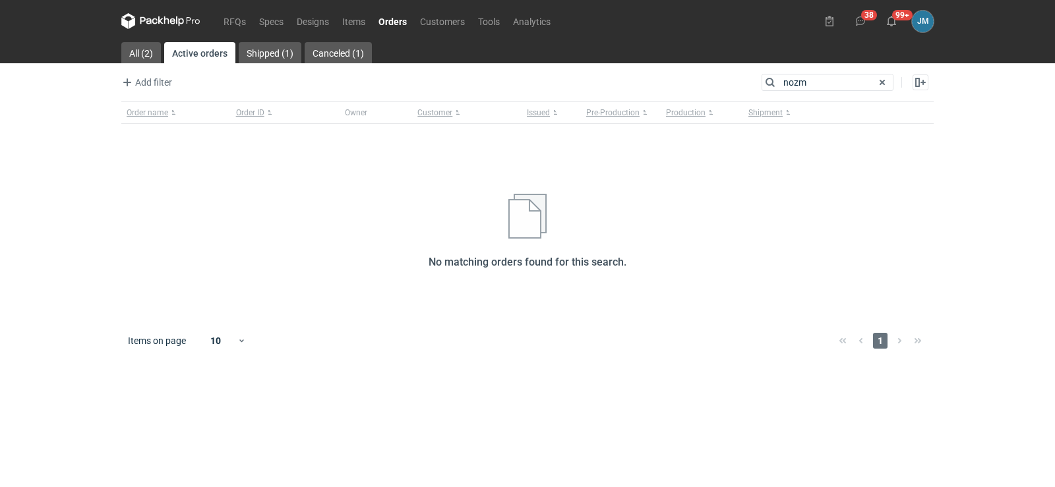
click at [146, 11] on nav "RFQs Specs Designs Items Orders Customers Tools Analytics" at bounding box center [339, 21] width 436 height 42
click at [150, 20] on icon at bounding box center [160, 21] width 79 height 16
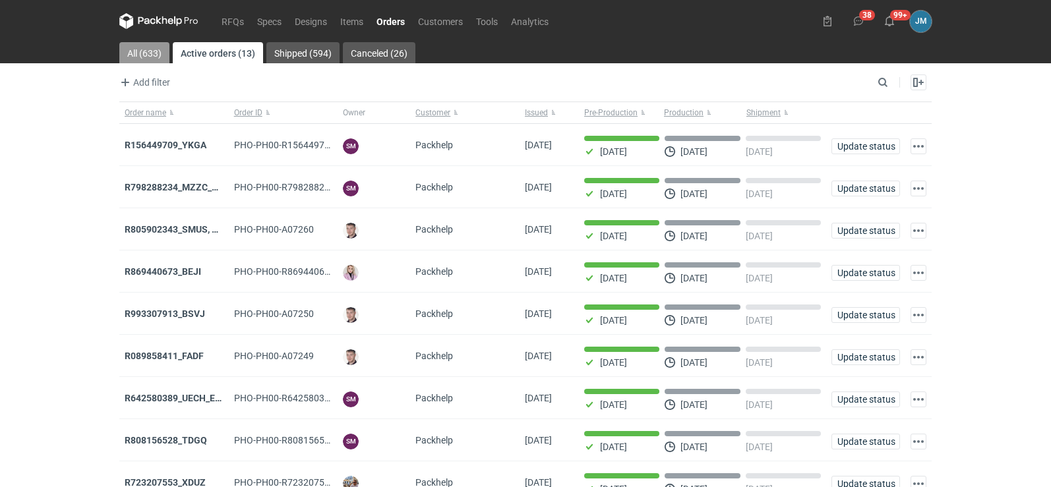
click at [133, 56] on link "All (633)" at bounding box center [144, 52] width 50 height 21
click at [887, 85] on input "Search" at bounding box center [826, 83] width 131 height 16
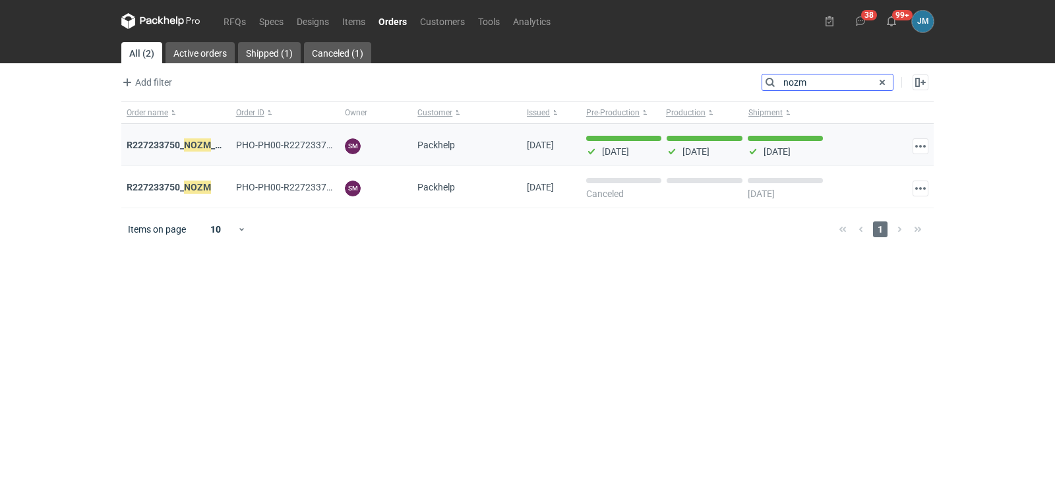
type input "nozm"
click at [142, 150] on div "R227233750_ NOZM _V1" at bounding box center [176, 145] width 99 height 13
click at [143, 148] on strong "R227233750_ NOZM _V1" at bounding box center [177, 145] width 100 height 15
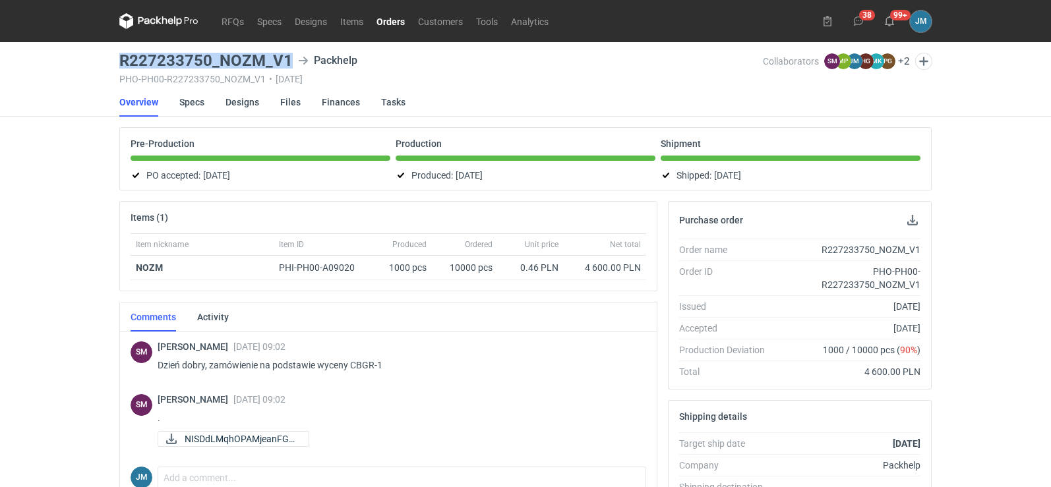
drag, startPoint x: 291, startPoint y: 64, endPoint x: 109, endPoint y: 62, distance: 181.4
click at [109, 62] on div "RFQs Specs Designs Items Orders Customers Tools Analytics 38 99+ JM Joanna Myśl…" at bounding box center [525, 243] width 1051 height 487
copy h3 "R227233750_NOZM_V1"
click at [159, 25] on icon at bounding box center [158, 21] width 79 height 16
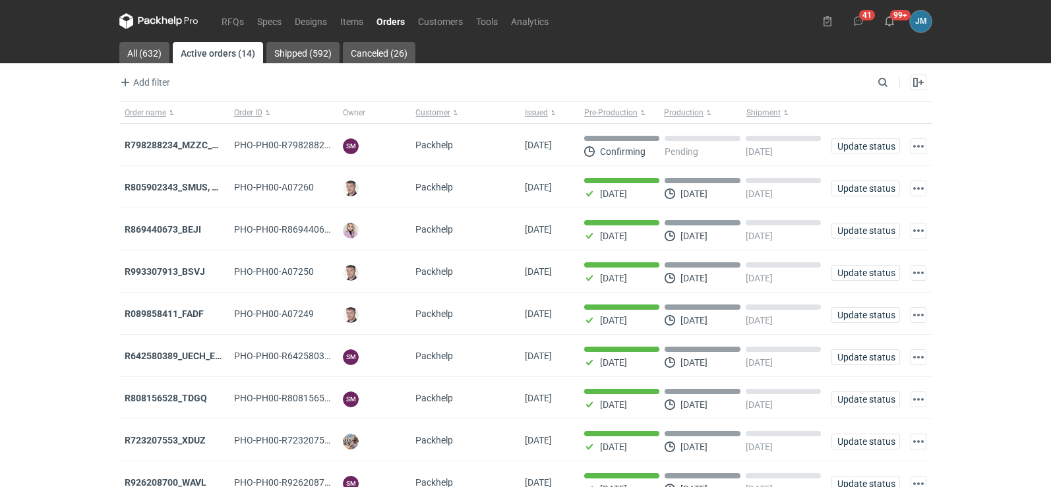
click at [157, 21] on icon at bounding box center [158, 20] width 5 height 8
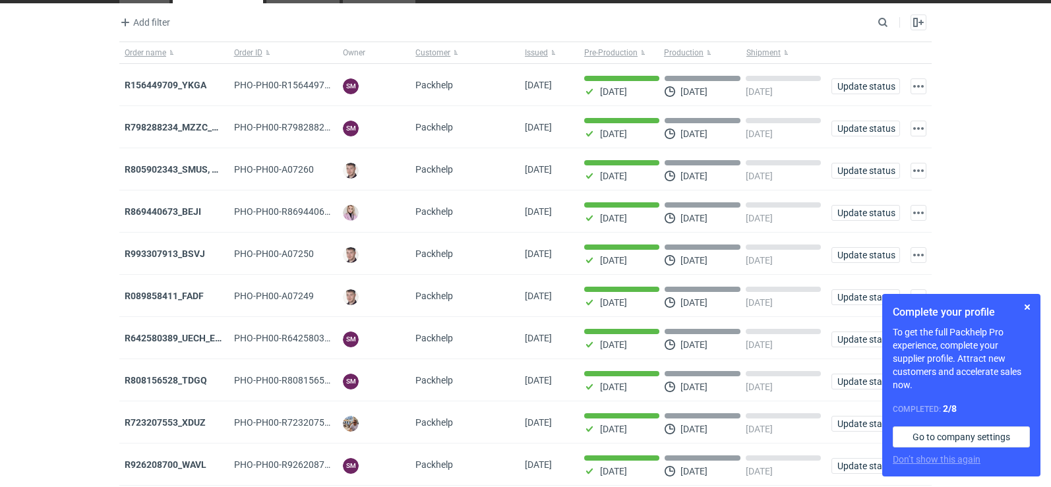
scroll to position [108, 0]
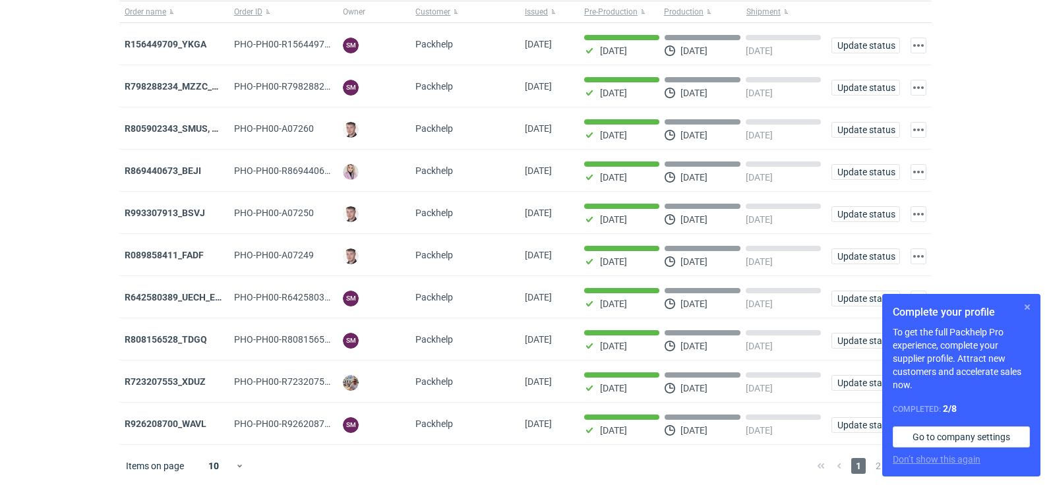
click at [1025, 311] on button "button" at bounding box center [1028, 307] width 16 height 16
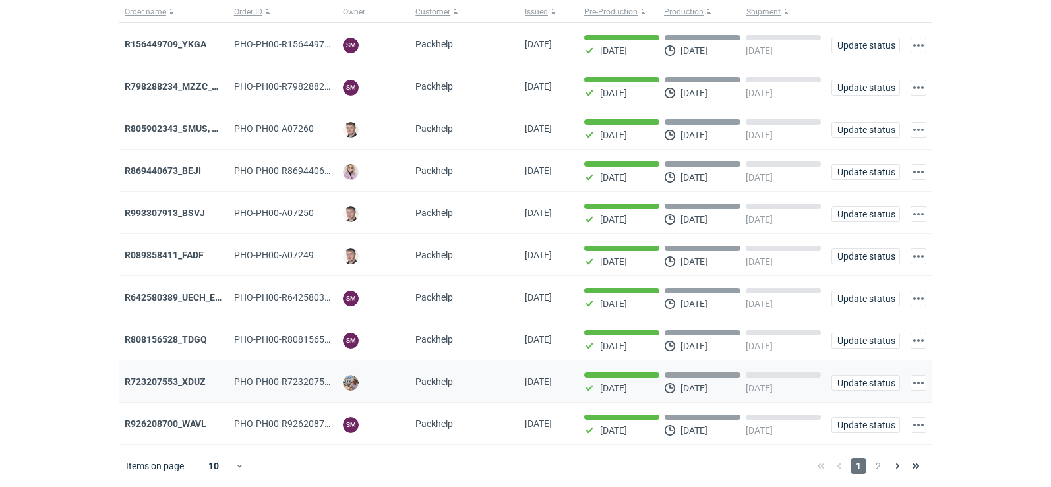
scroll to position [0, 0]
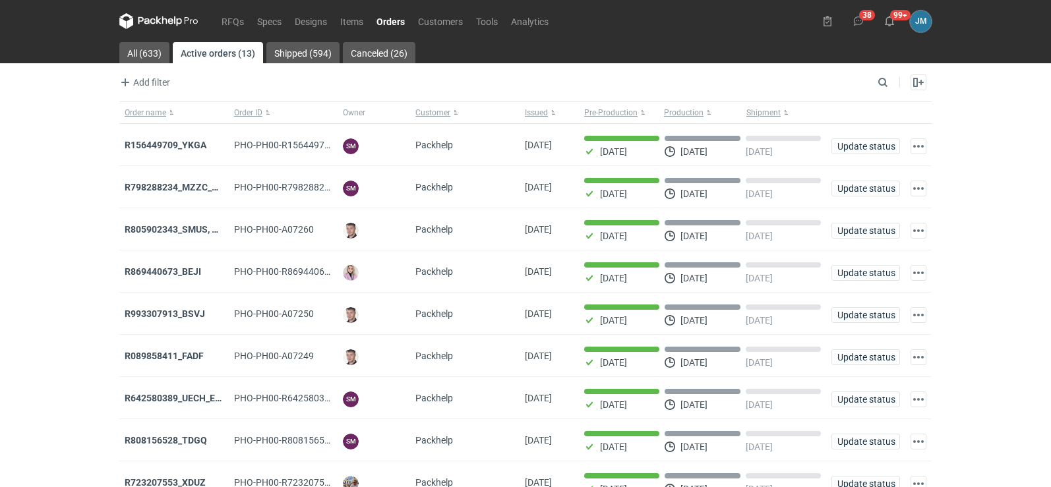
click at [157, 17] on icon at bounding box center [158, 20] width 5 height 8
click at [158, 28] on icon at bounding box center [158, 21] width 79 height 16
